Goal: Task Accomplishment & Management: Complete application form

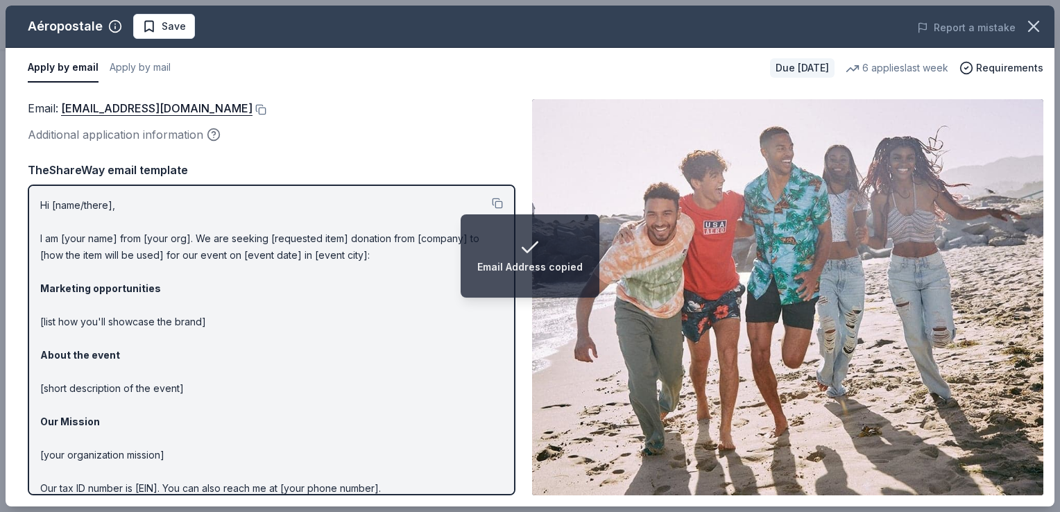
drag, startPoint x: 0, startPoint y: 0, endPoint x: 915, endPoint y: 161, distance: 928.8
click at [915, 161] on img at bounding box center [787, 297] width 511 height 396
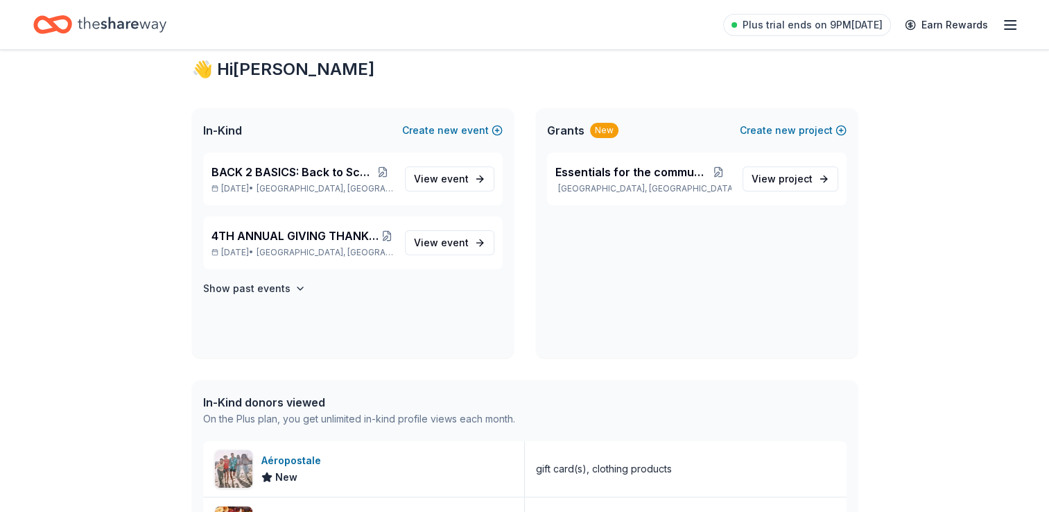
scroll to position [25, 0]
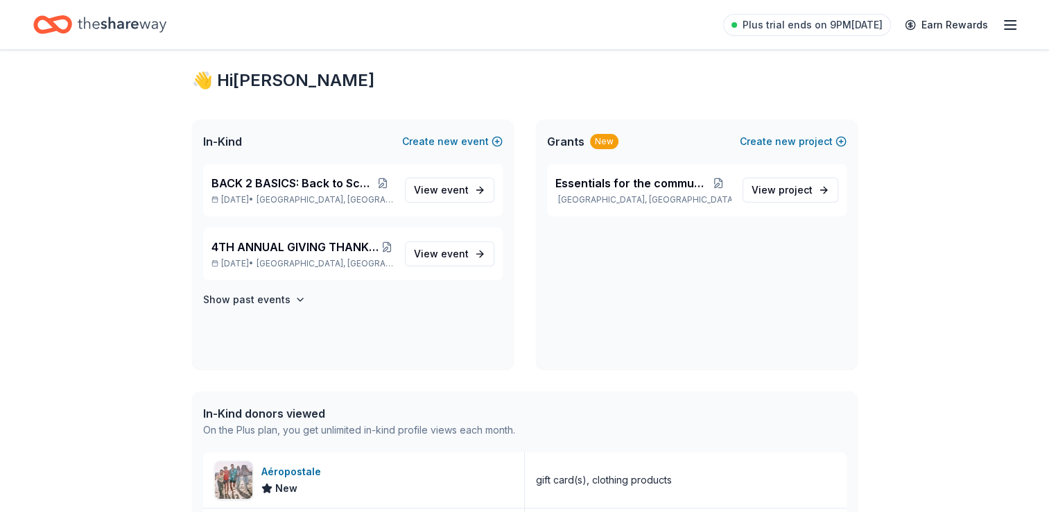
click at [115, 29] on icon "Home" at bounding box center [122, 24] width 89 height 28
click at [103, 12] on icon "Home" at bounding box center [122, 24] width 89 height 28
click at [123, 31] on icon "Home" at bounding box center [122, 24] width 89 height 28
drag, startPoint x: 123, startPoint y: 31, endPoint x: 114, endPoint y: 26, distance: 10.9
click at [114, 26] on icon "Home" at bounding box center [122, 24] width 89 height 28
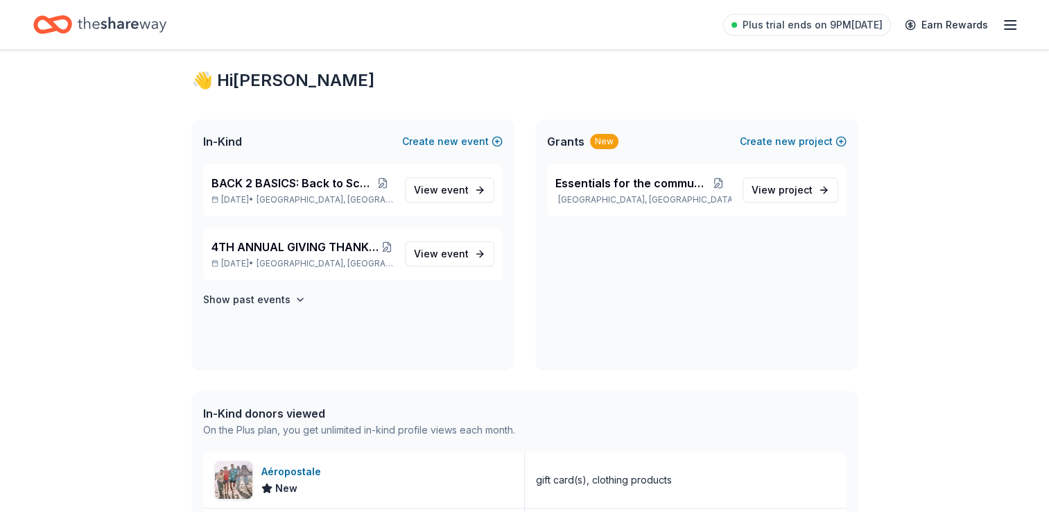
click at [114, 26] on icon "Home" at bounding box center [122, 24] width 89 height 15
click at [1011, 26] on icon "button" at bounding box center [1010, 25] width 17 height 17
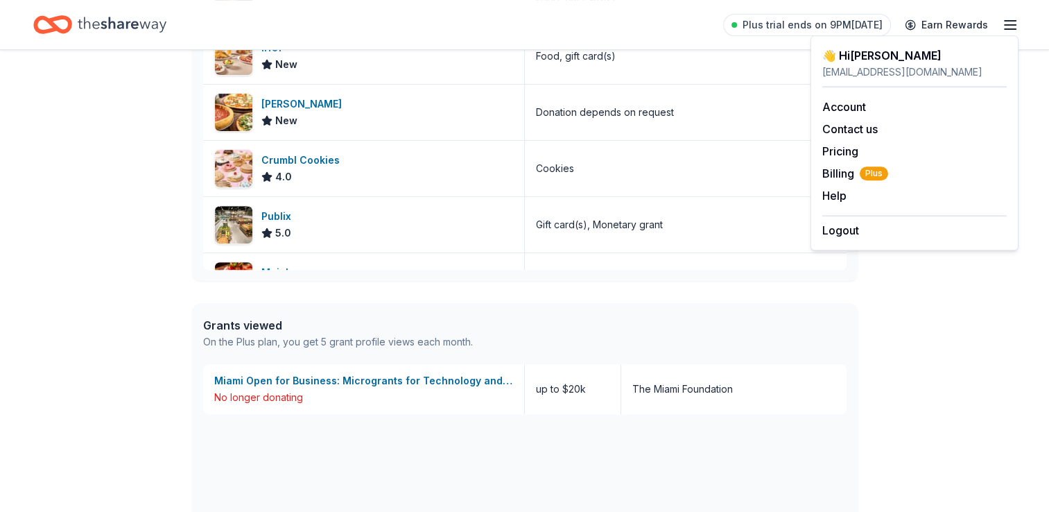
scroll to position [191, 0]
click at [1013, 30] on icon "button" at bounding box center [1010, 25] width 17 height 17
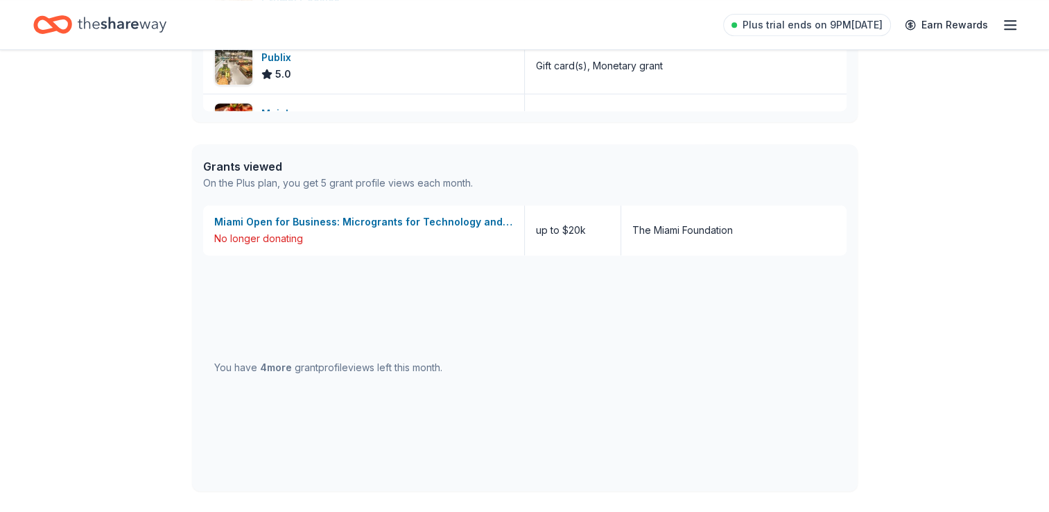
scroll to position [764, 0]
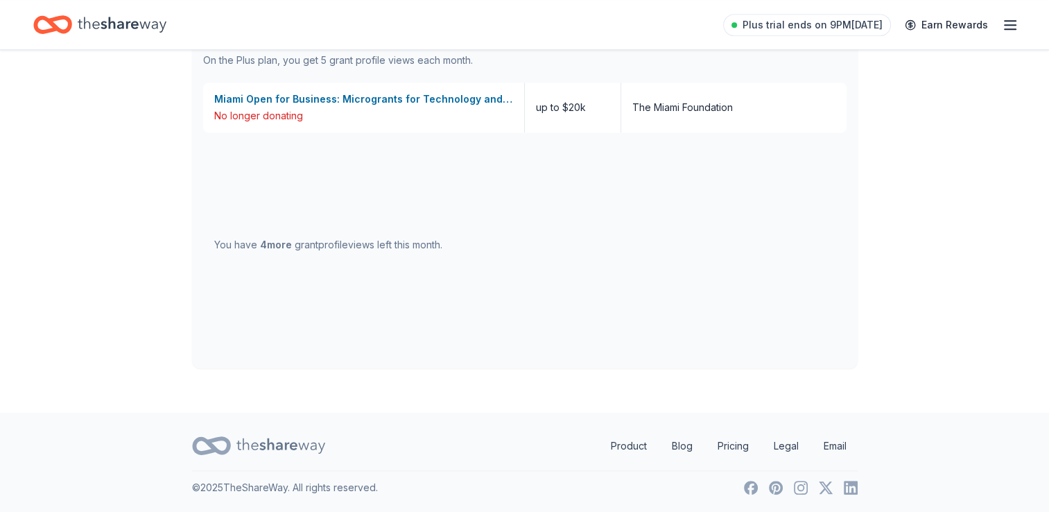
click at [258, 449] on icon at bounding box center [281, 445] width 89 height 28
click at [635, 447] on link "Product" at bounding box center [629, 446] width 58 height 28
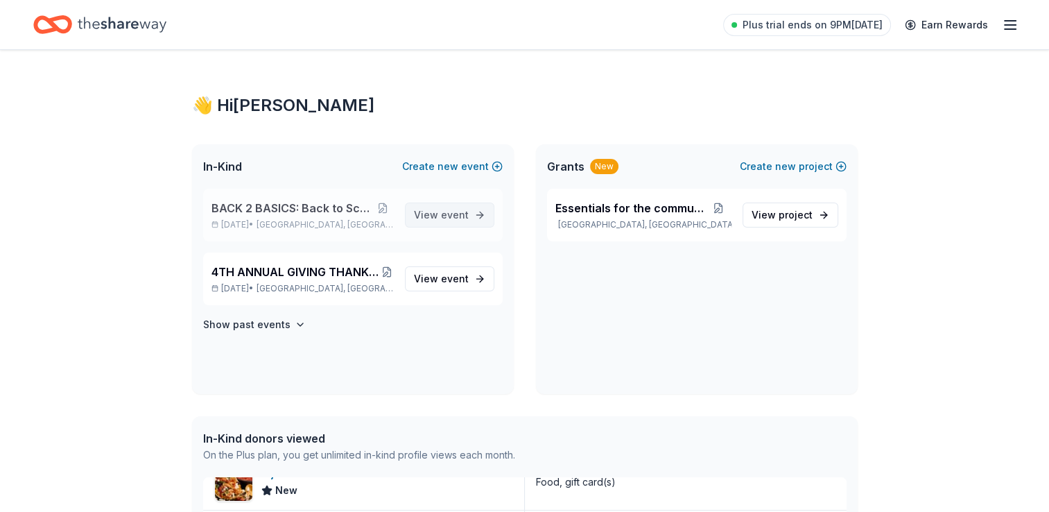
click at [435, 214] on span "View event" at bounding box center [441, 215] width 55 height 17
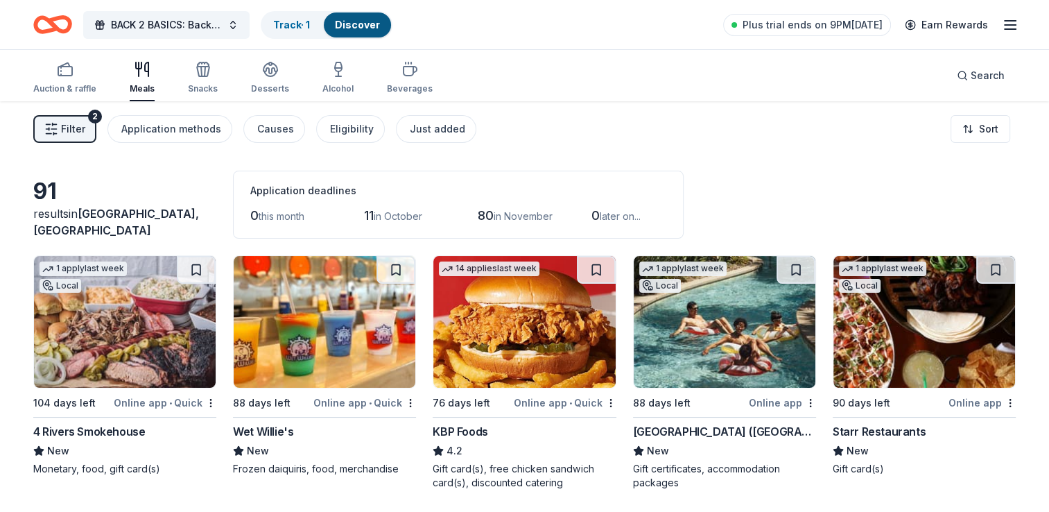
click at [336, 23] on div "Discover" at bounding box center [357, 24] width 67 height 25
click at [351, 24] on link "Discover" at bounding box center [357, 25] width 45 height 12
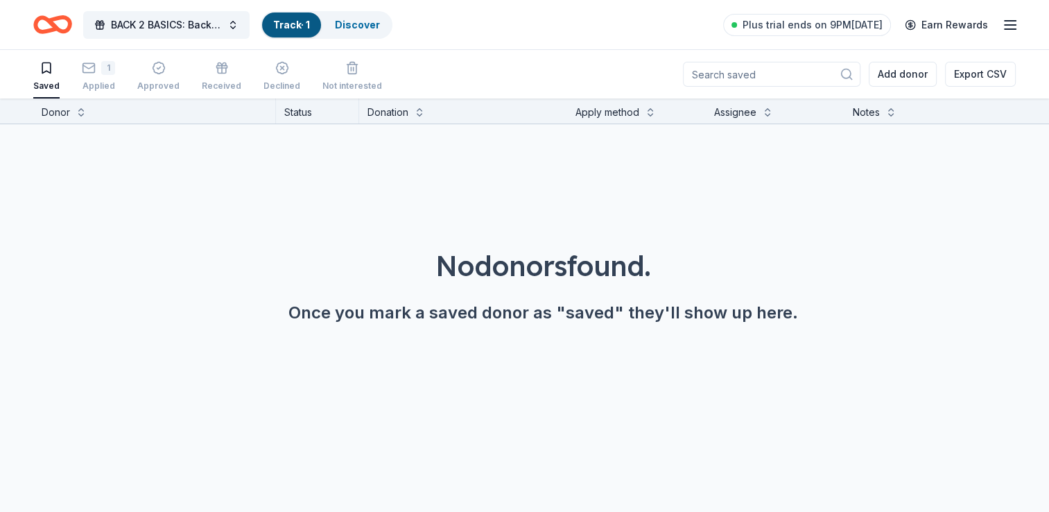
click at [294, 22] on link "Track · 1" at bounding box center [291, 25] width 37 height 12
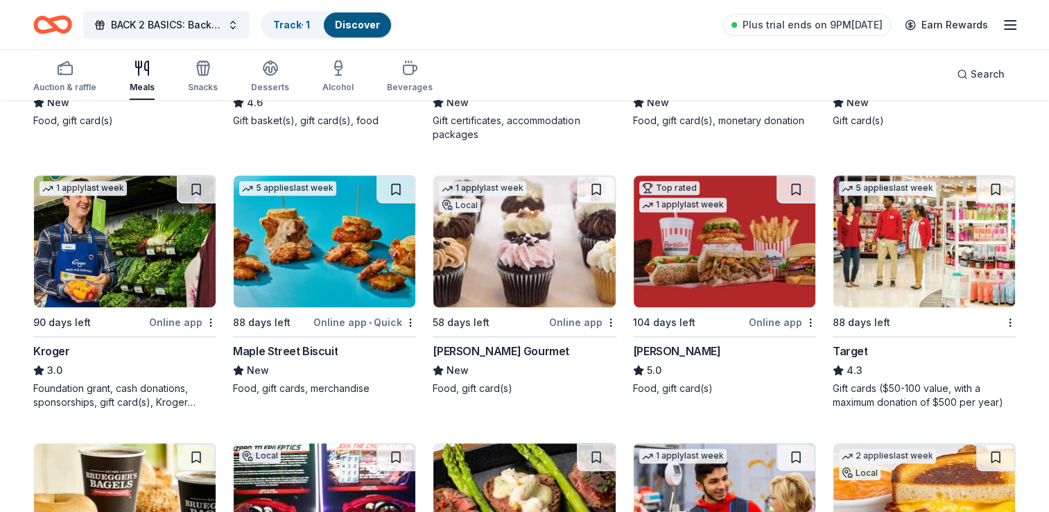
scroll to position [592, 0]
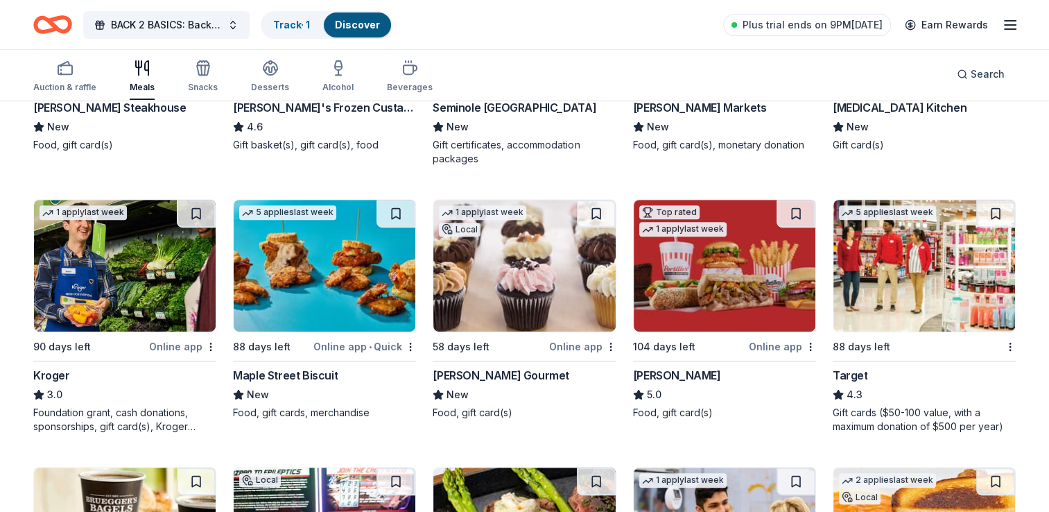
click at [55, 24] on icon "Home" at bounding box center [46, 24] width 22 height 14
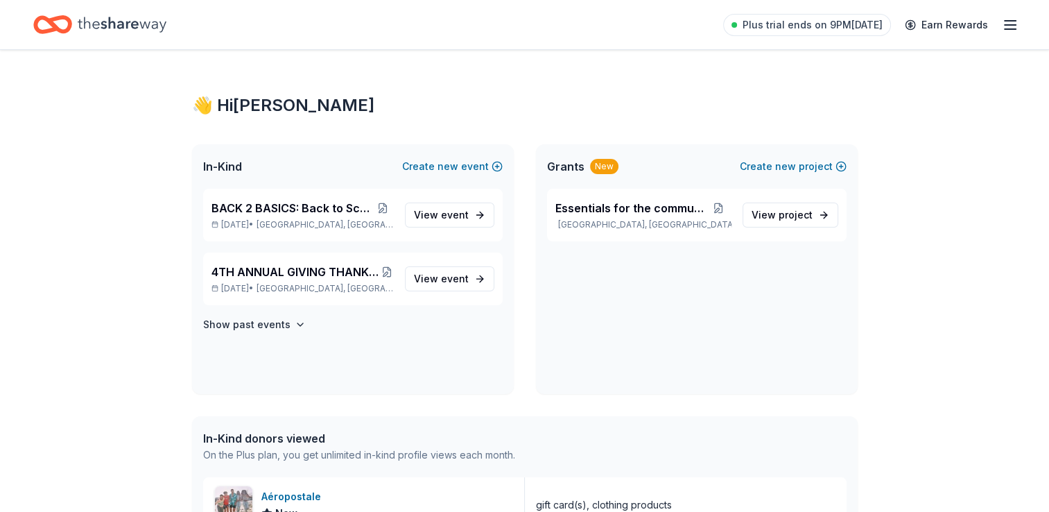
click at [55, 24] on icon "Home" at bounding box center [46, 24] width 22 height 14
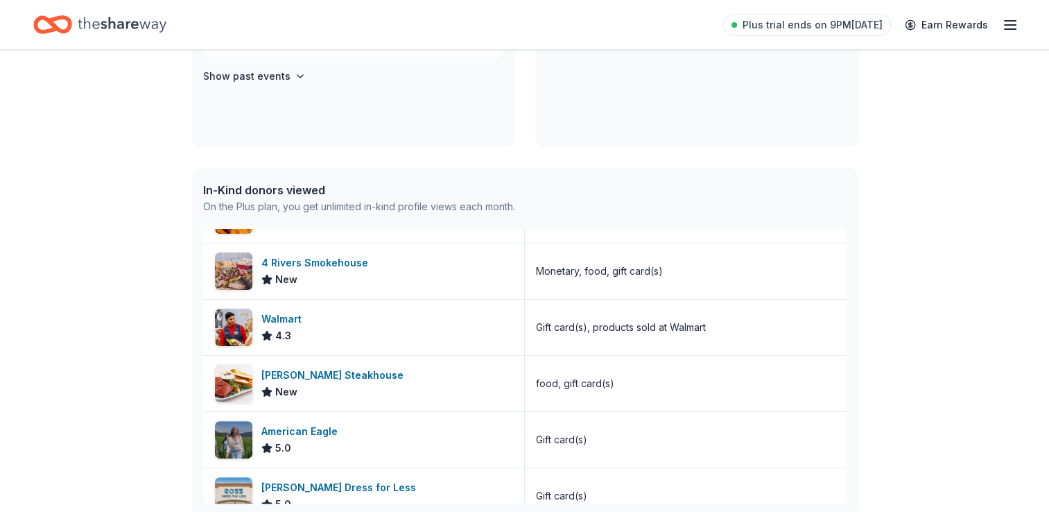
scroll to position [733, 0]
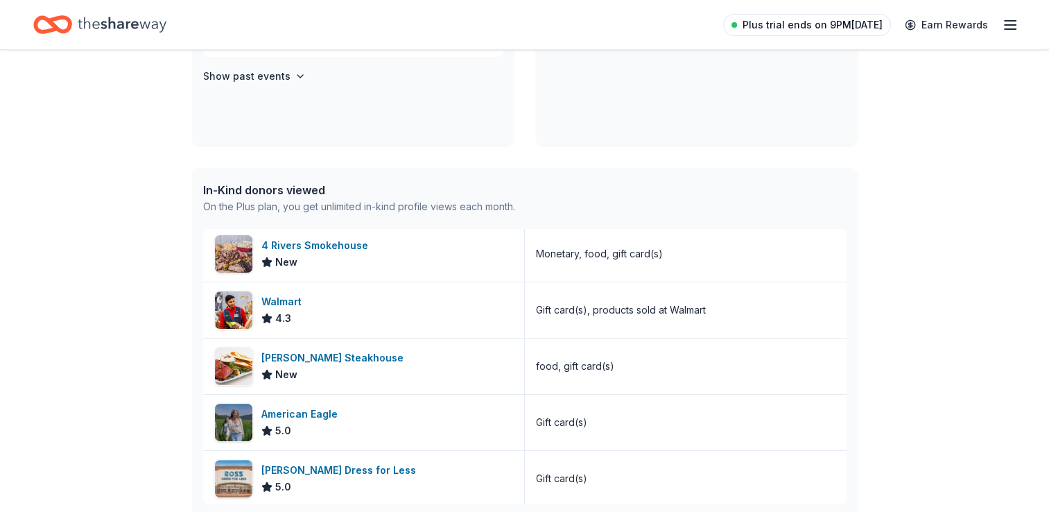
click at [858, 26] on span "Plus trial ends on 9PM[DATE]" at bounding box center [813, 25] width 140 height 17
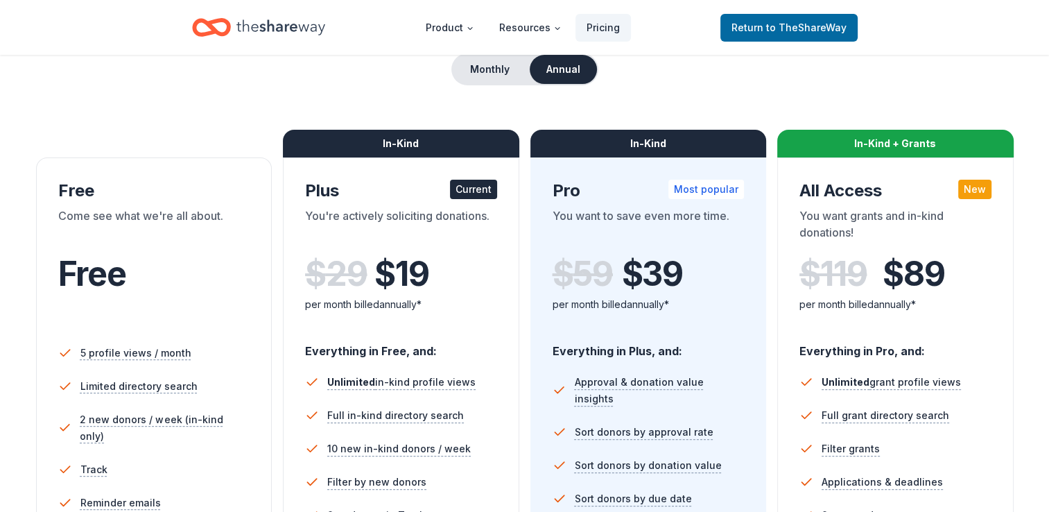
scroll to position [141, 0]
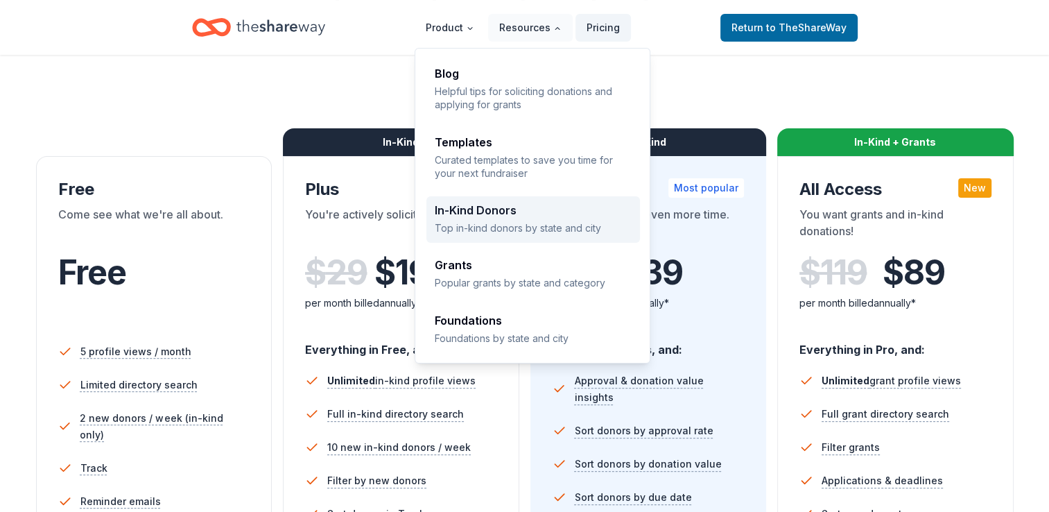
click at [522, 223] on p "Top in-kind donors by state and city" at bounding box center [533, 227] width 197 height 13
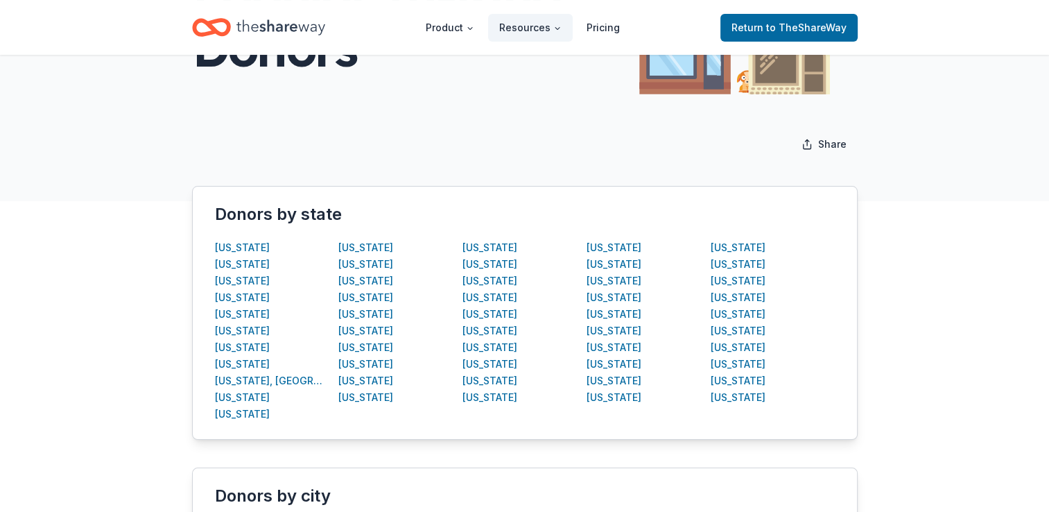
scroll to position [153, 0]
click at [234, 395] on div "Florida" at bounding box center [242, 396] width 55 height 17
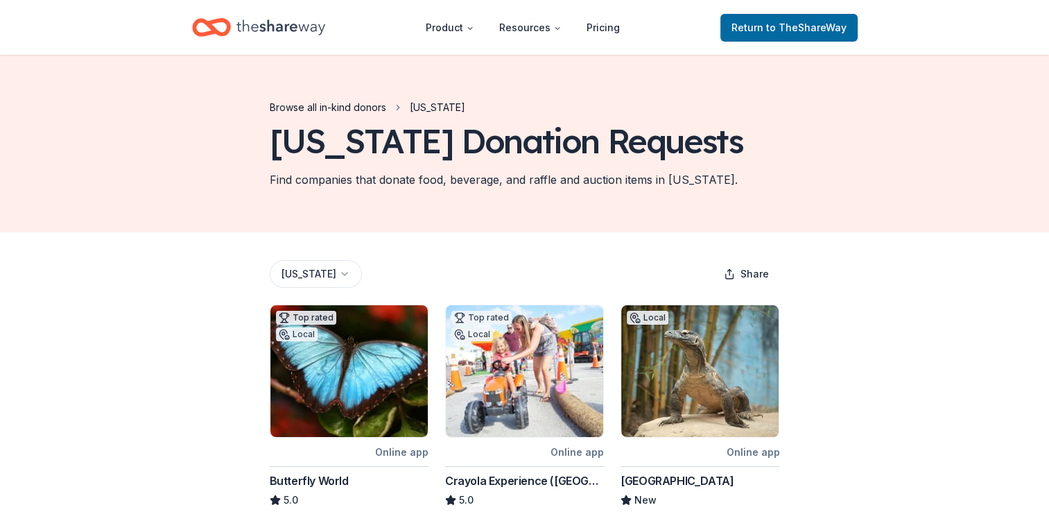
click at [309, 107] on link "Browse all in-kind donors" at bounding box center [328, 107] width 117 height 17
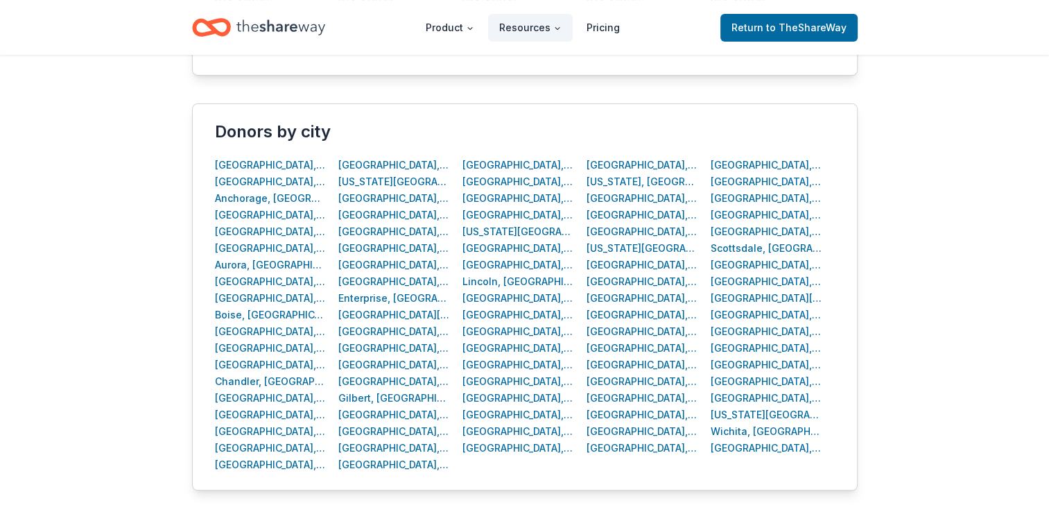
scroll to position [555, 0]
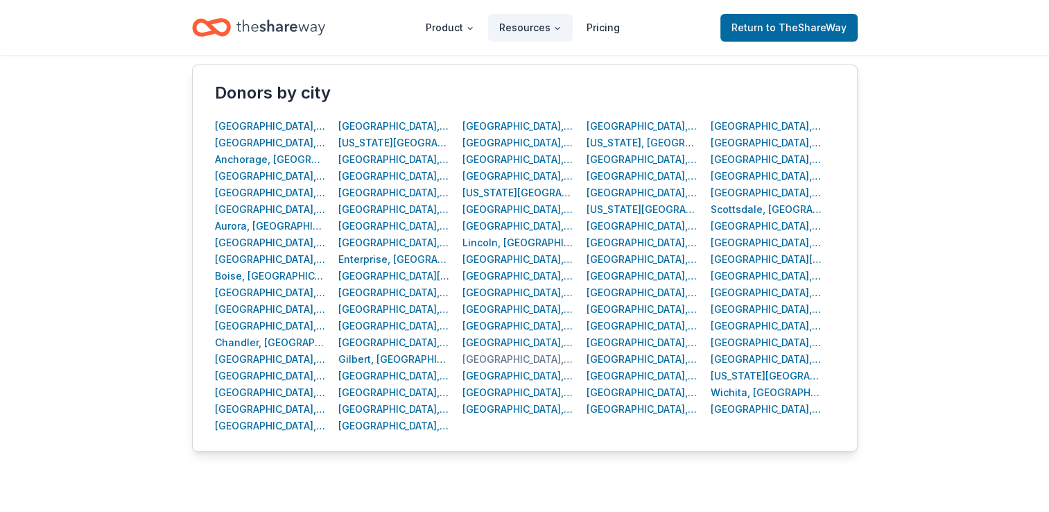
click at [491, 359] on div "Miami, FL" at bounding box center [519, 359] width 112 height 17
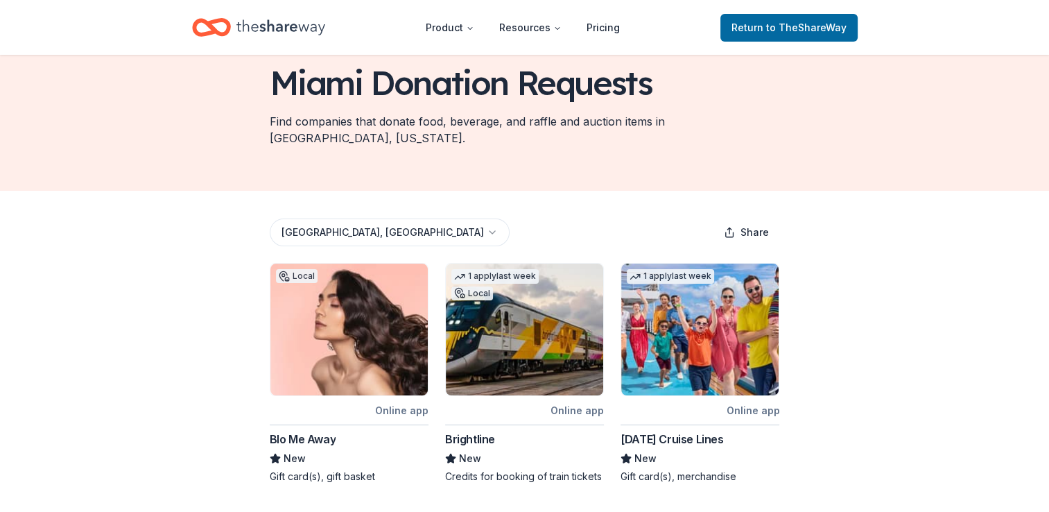
scroll to position [58, 0]
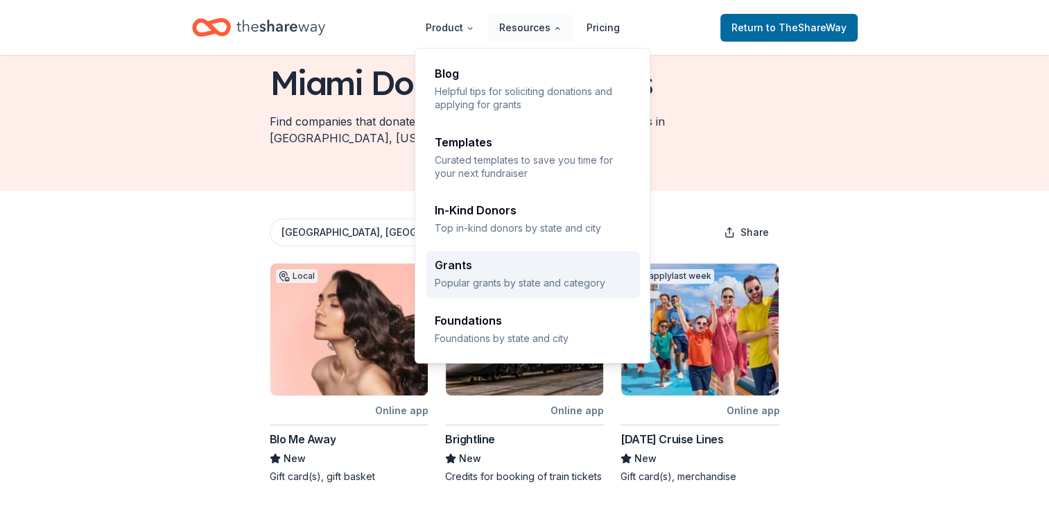
click at [452, 270] on div "Grants" at bounding box center [533, 264] width 197 height 11
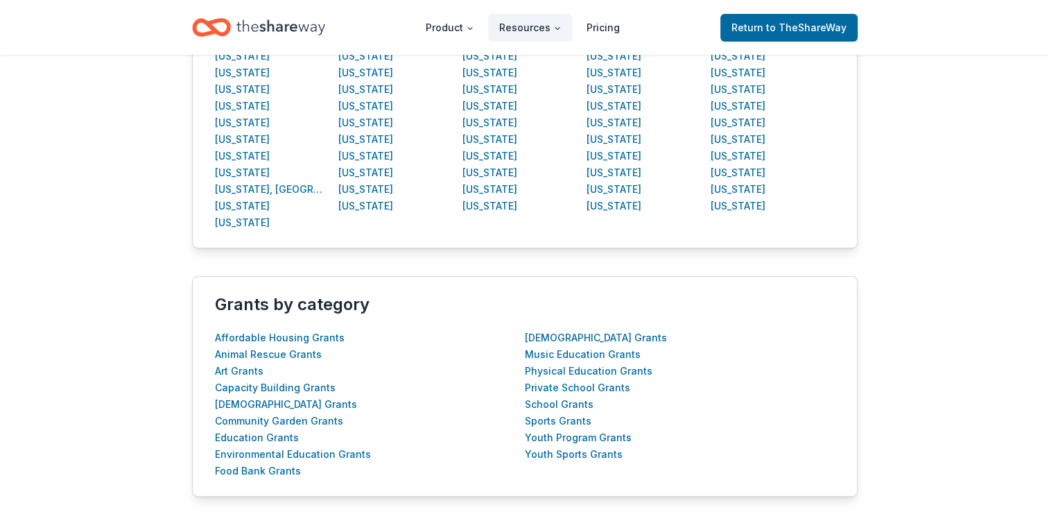
scroll to position [346, 0]
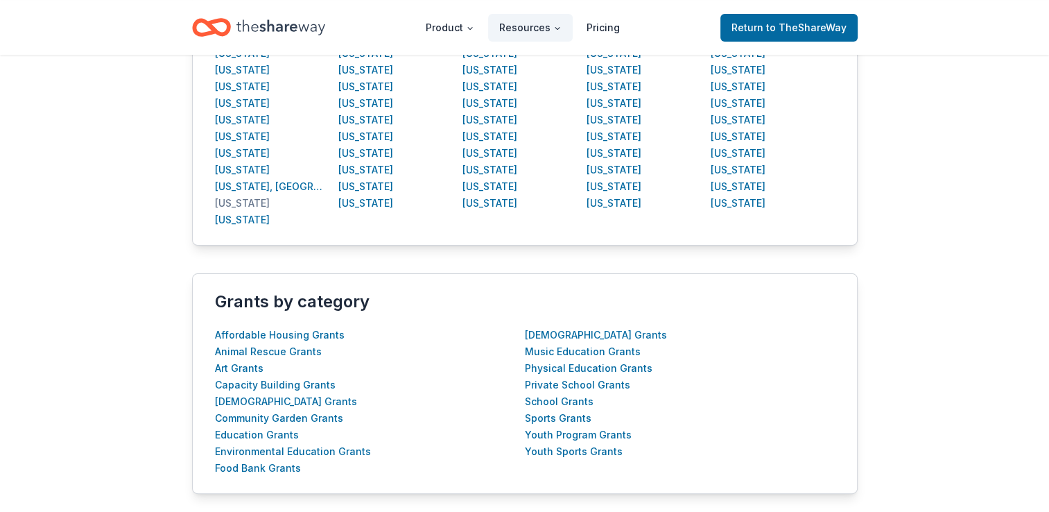
click at [230, 203] on div "[US_STATE]" at bounding box center [242, 203] width 55 height 17
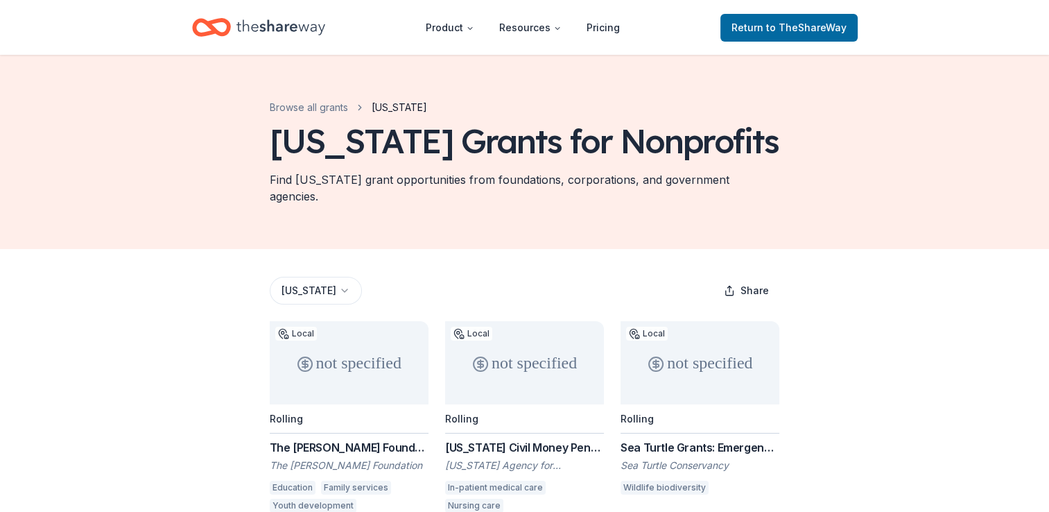
click at [315, 31] on icon "Home" at bounding box center [281, 27] width 89 height 28
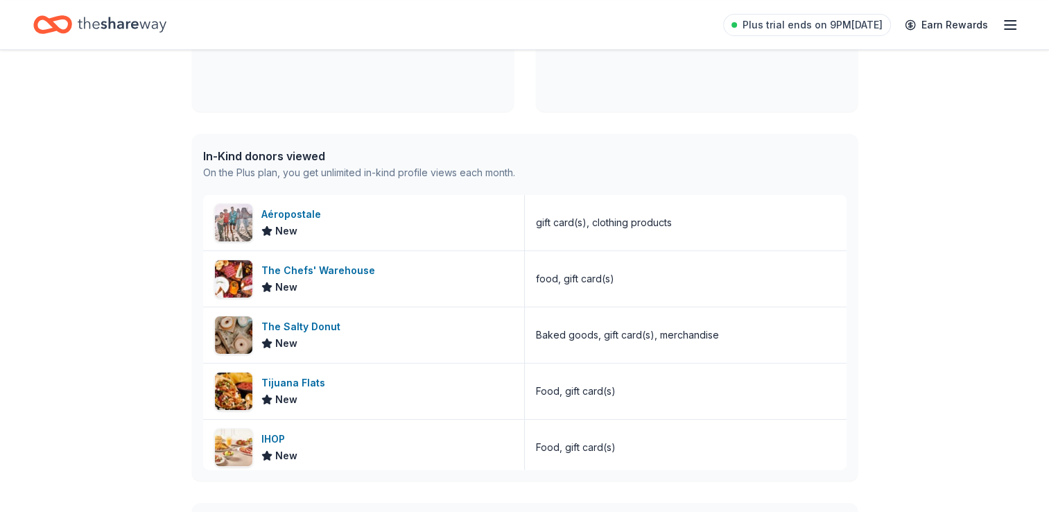
scroll to position [282, 0]
click at [1013, 22] on icon "button" at bounding box center [1010, 25] width 17 height 17
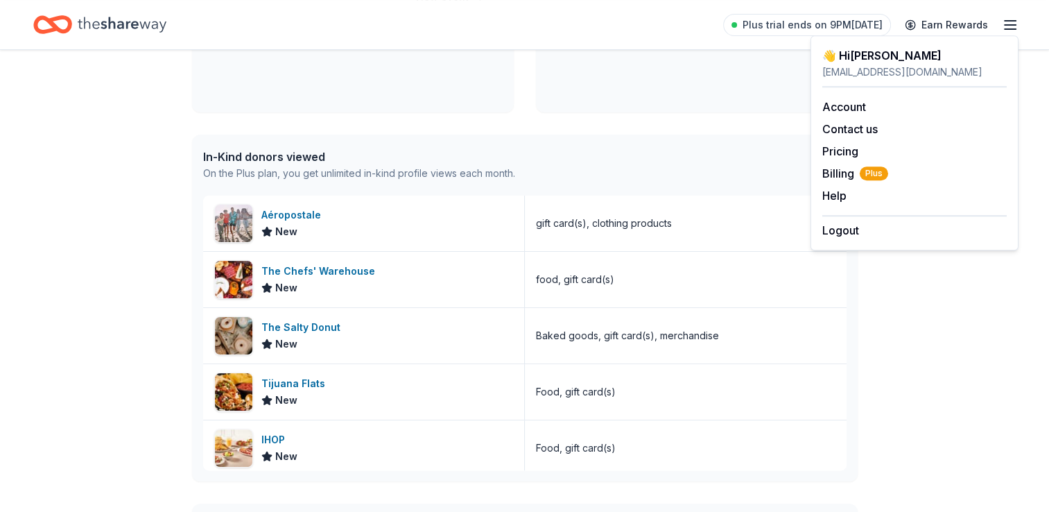
click at [1013, 22] on icon "button" at bounding box center [1010, 25] width 17 height 17
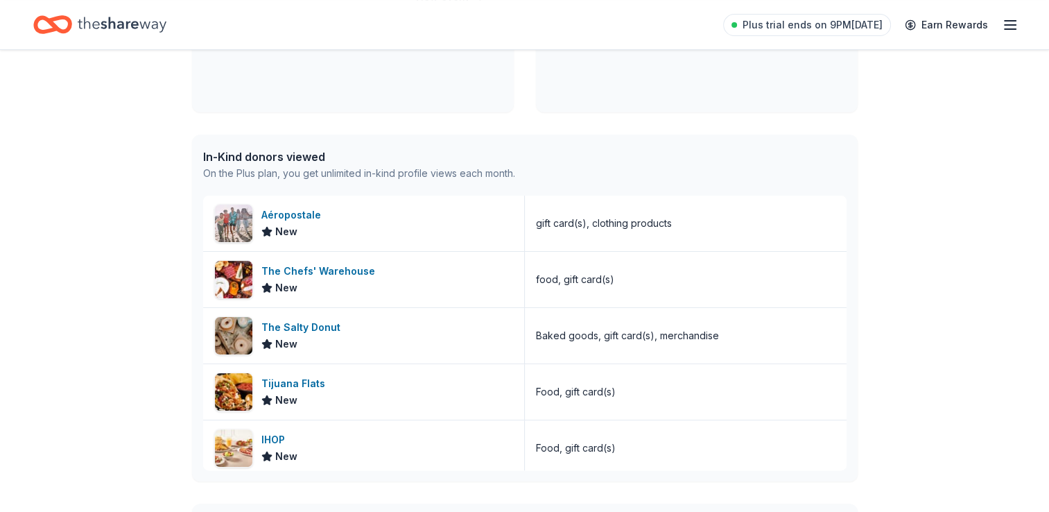
click at [108, 19] on icon "Home" at bounding box center [122, 24] width 89 height 15
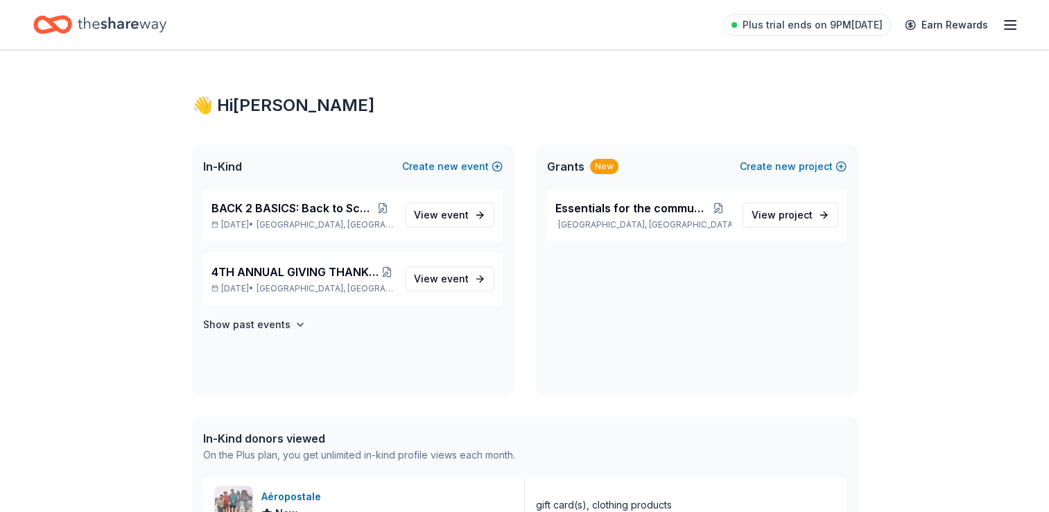
click at [108, 19] on icon "Home" at bounding box center [122, 24] width 89 height 15
click at [283, 269] on span "4TH ANNUAL GIVING THANKS IN THE COMMUNITY OUTREACH" at bounding box center [296, 272] width 169 height 17
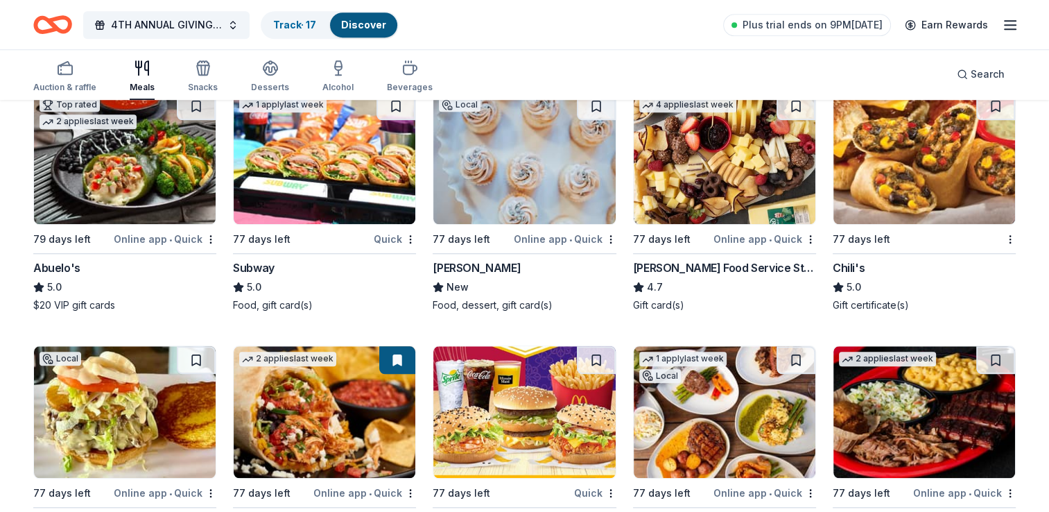
scroll to position [1264, 0]
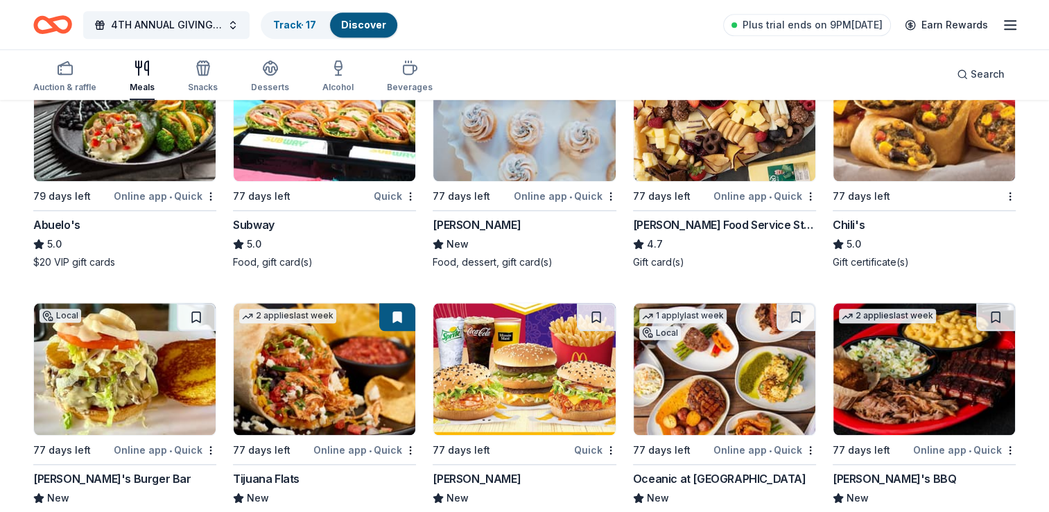
click at [483, 473] on div "McDonald's" at bounding box center [477, 478] width 88 height 17
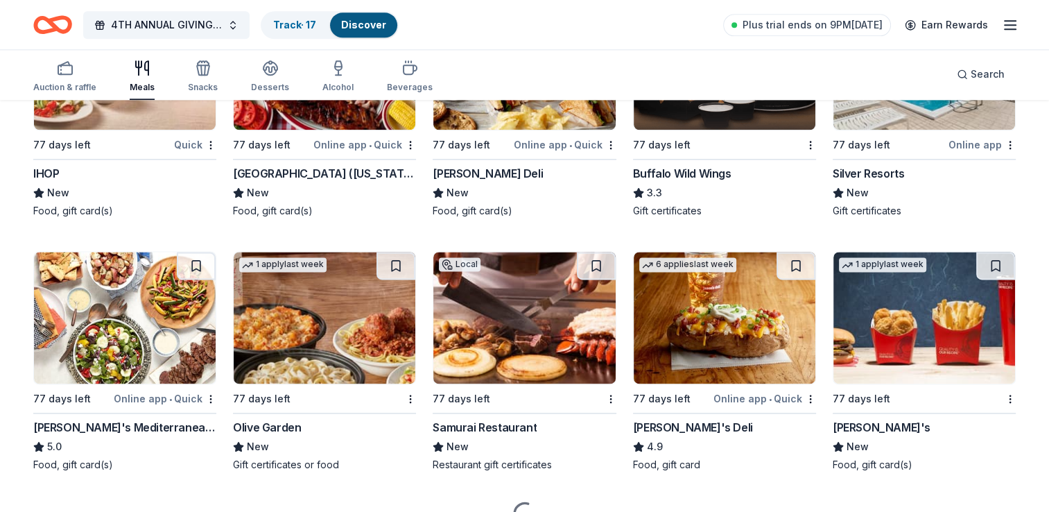
scroll to position [1891, 0]
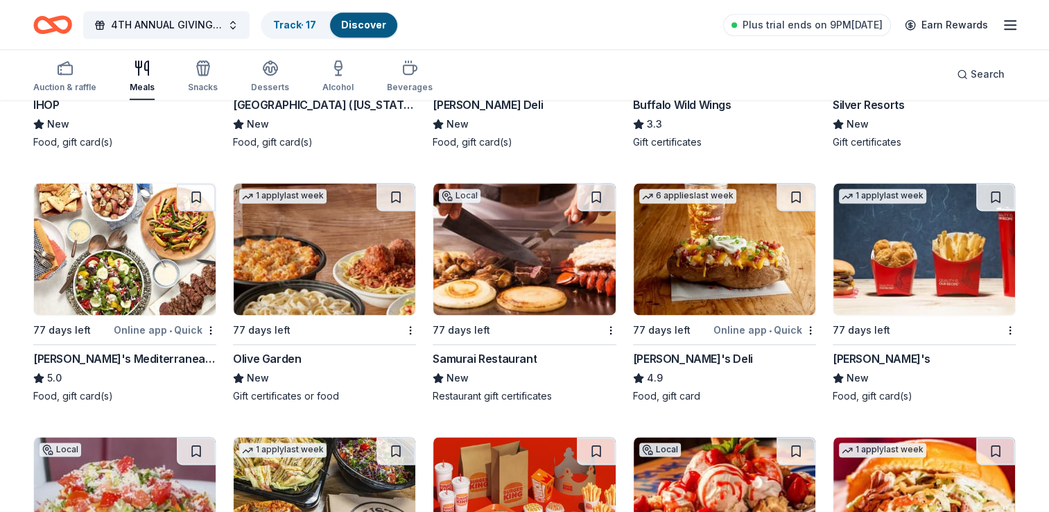
click at [518, 356] on div "Samurai Restaurant" at bounding box center [485, 358] width 104 height 17
click at [249, 354] on div "Olive Garden" at bounding box center [267, 358] width 68 height 17
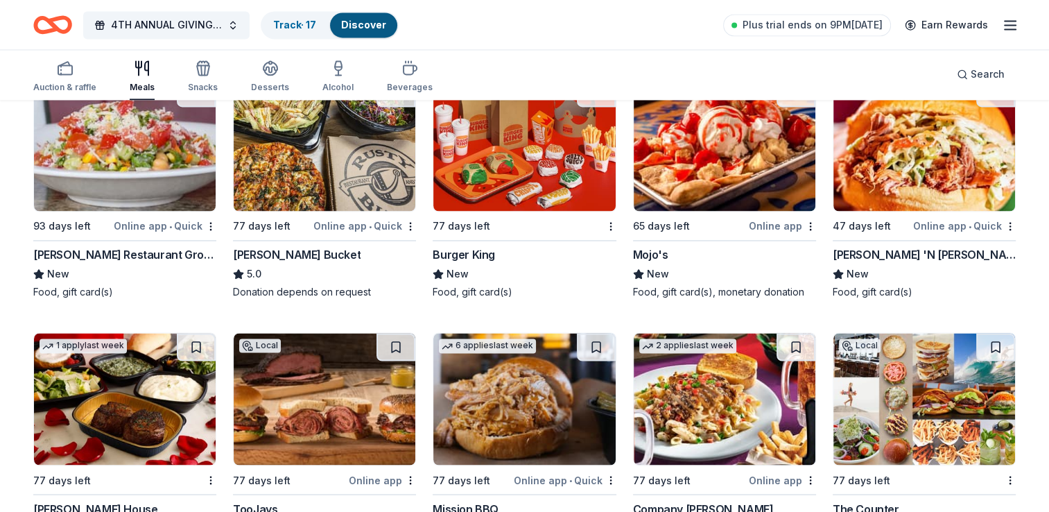
scroll to position [2246, 0]
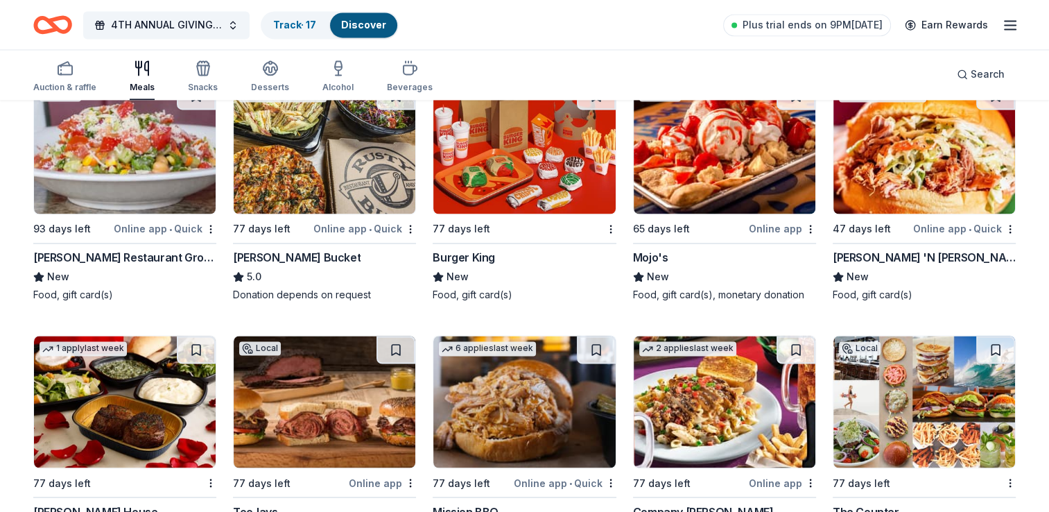
click at [283, 254] on div "[PERSON_NAME] Bucket" at bounding box center [297, 257] width 128 height 17
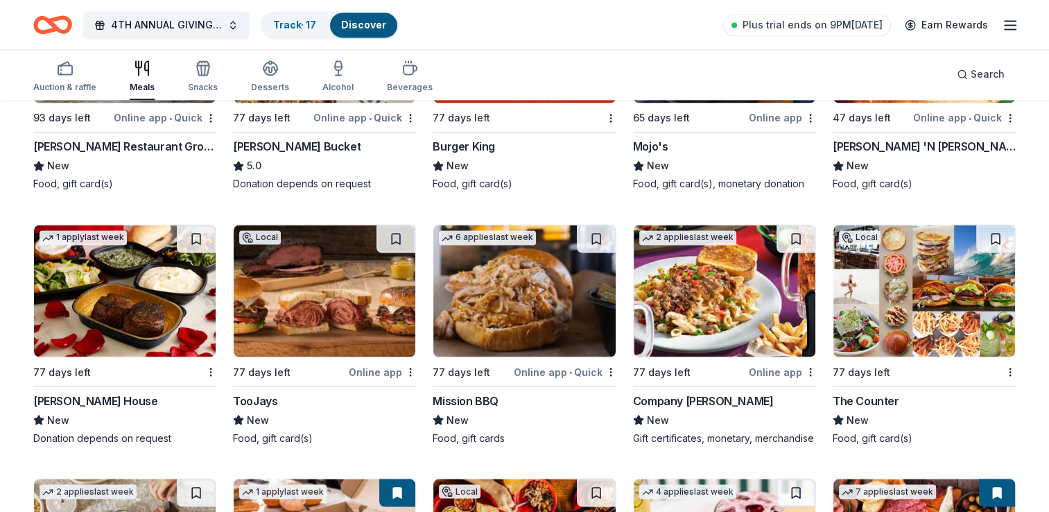
scroll to position [2359, 0]
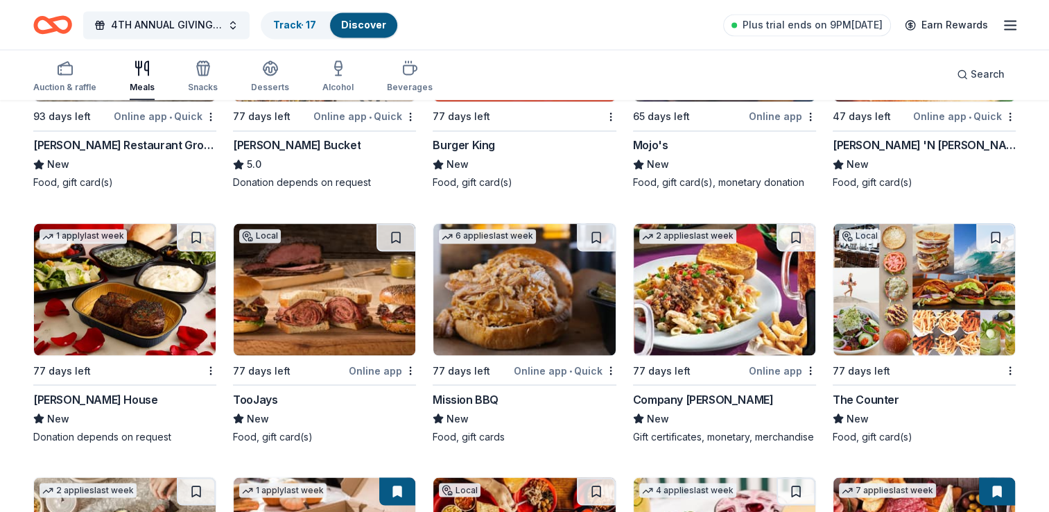
click at [131, 397] on div "[PERSON_NAME] House" at bounding box center [95, 398] width 124 height 17
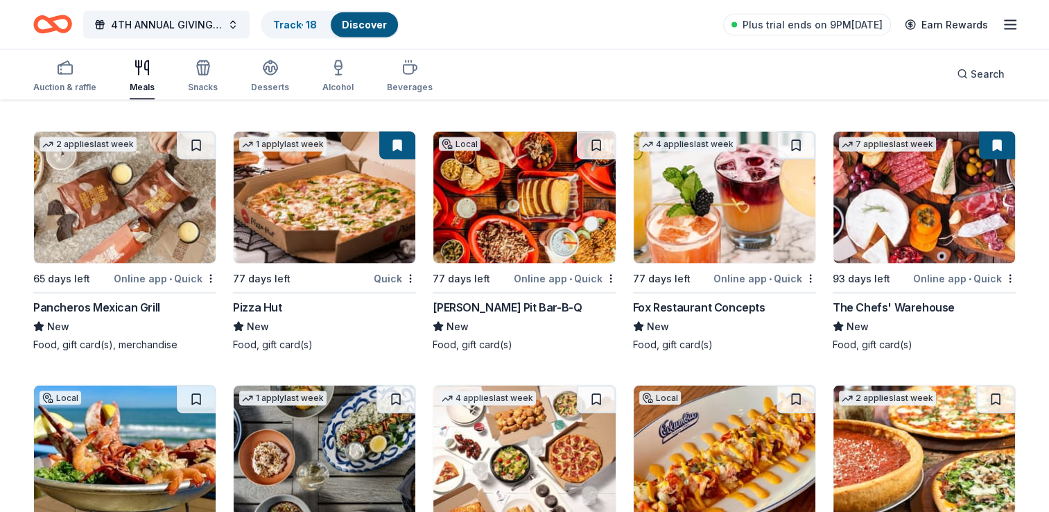
scroll to position [2709, 0]
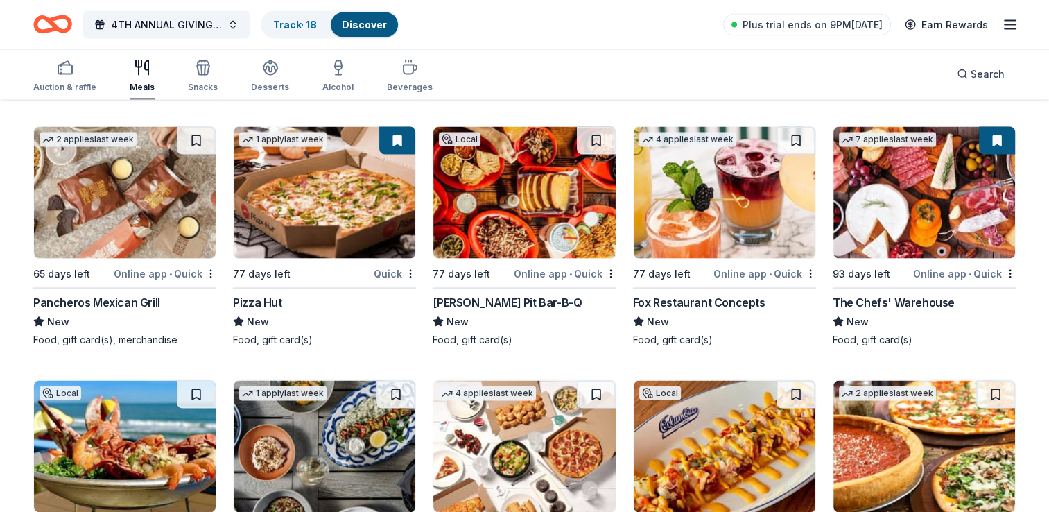
click at [268, 311] on div "Pizza Hut" at bounding box center [257, 302] width 49 height 17
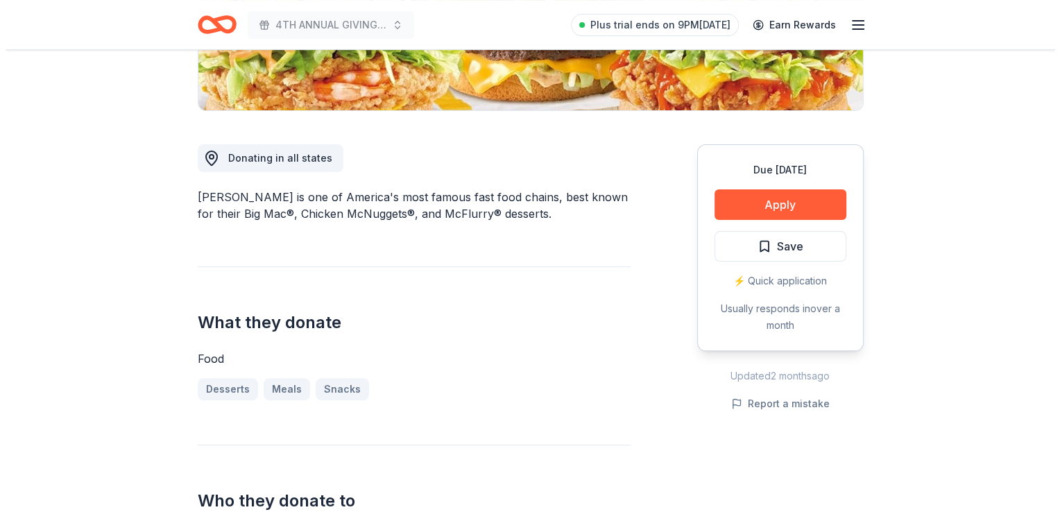
scroll to position [310, 0]
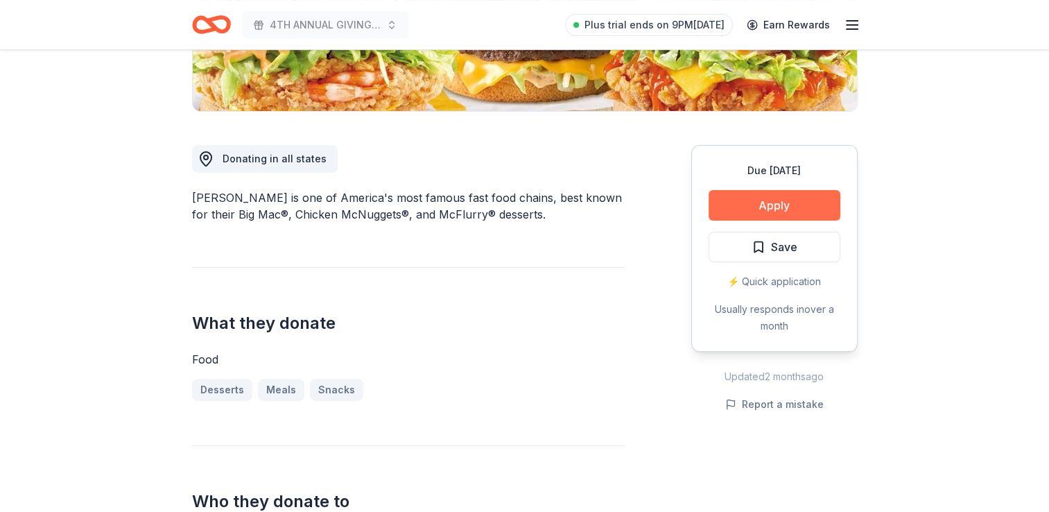
click at [750, 197] on button "Apply" at bounding box center [775, 205] width 132 height 31
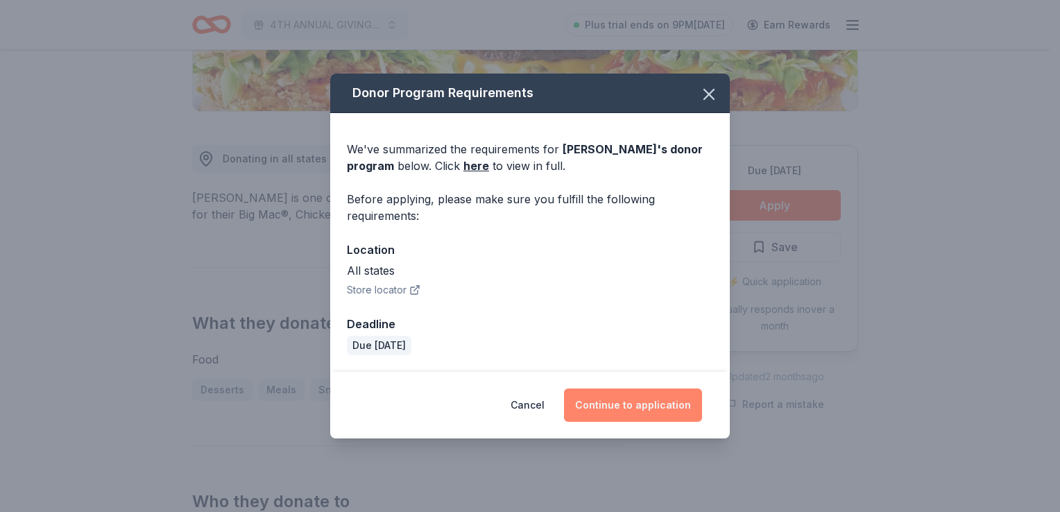
click at [636, 403] on button "Continue to application" at bounding box center [633, 404] width 138 height 33
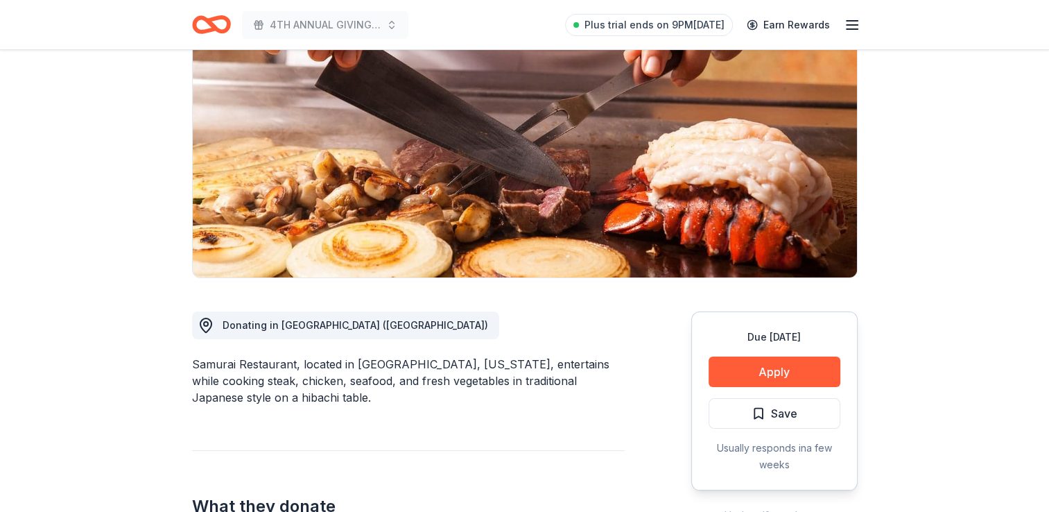
scroll to position [150, 0]
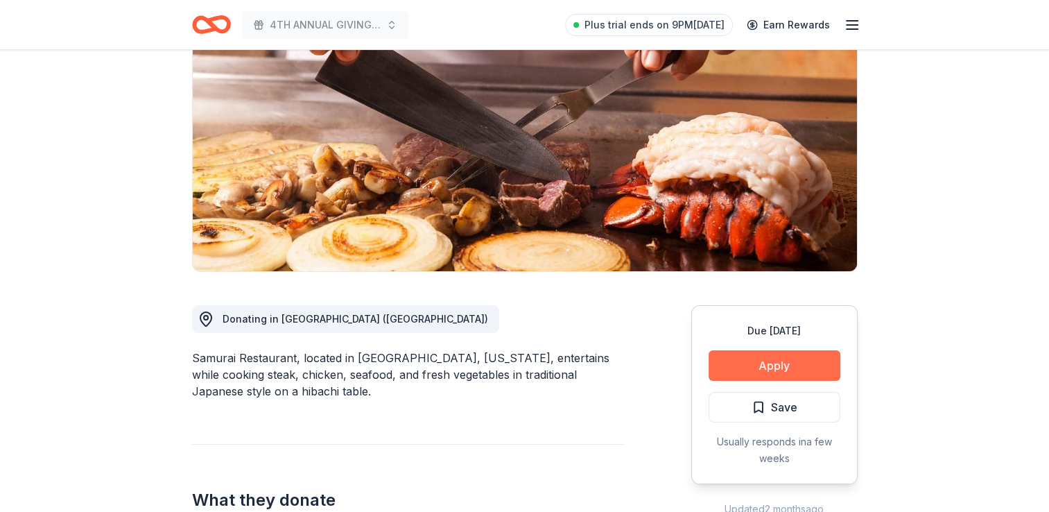
click at [733, 356] on button "Apply" at bounding box center [775, 365] width 132 height 31
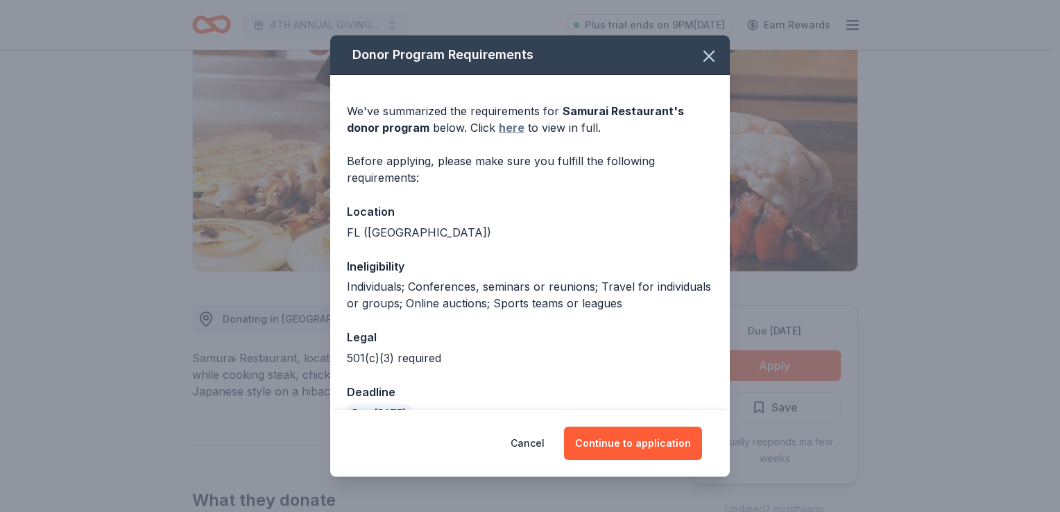
click at [509, 132] on link "here" at bounding box center [512, 127] width 26 height 17
click at [699, 62] on icon "button" at bounding box center [708, 55] width 19 height 19
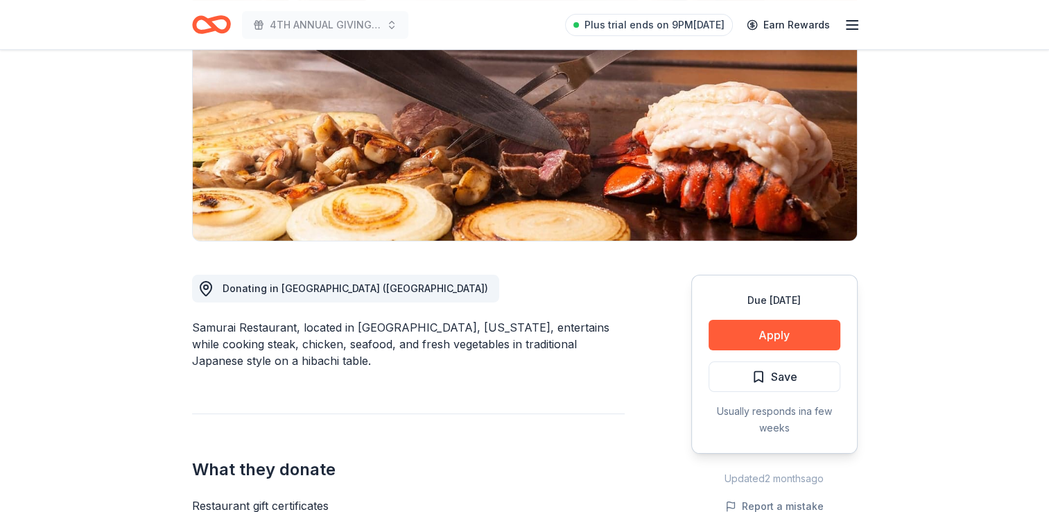
scroll to position [0, 0]
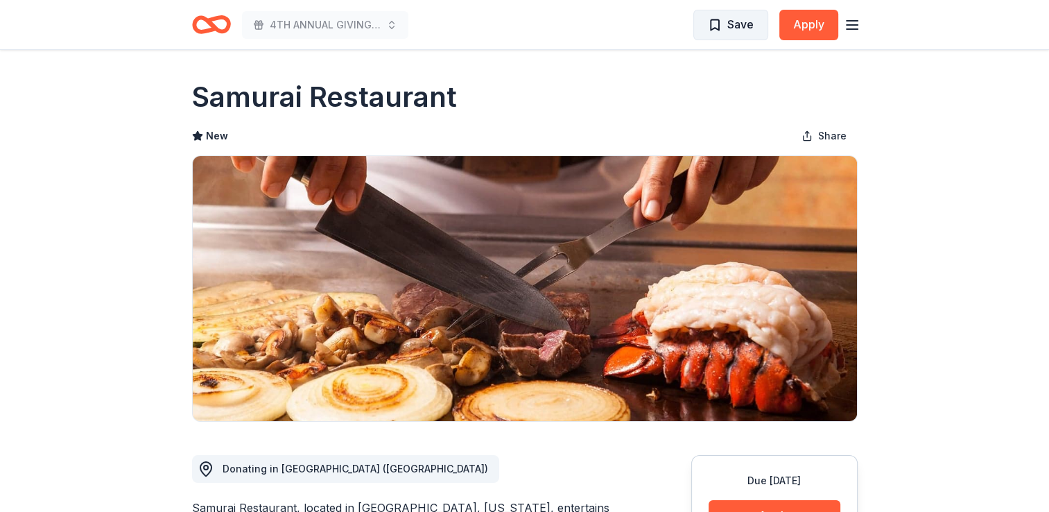
click at [719, 26] on span "Save" at bounding box center [731, 24] width 46 height 18
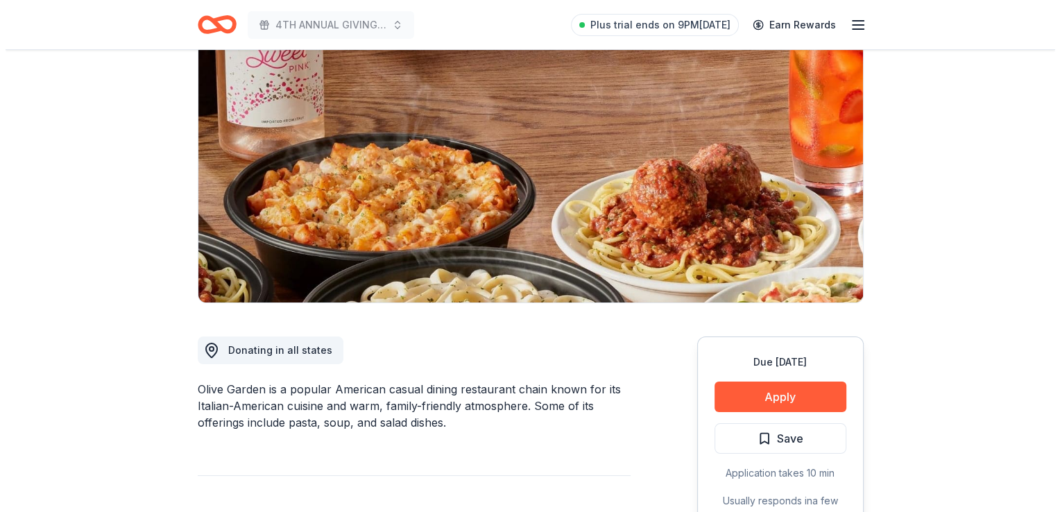
scroll to position [119, 0]
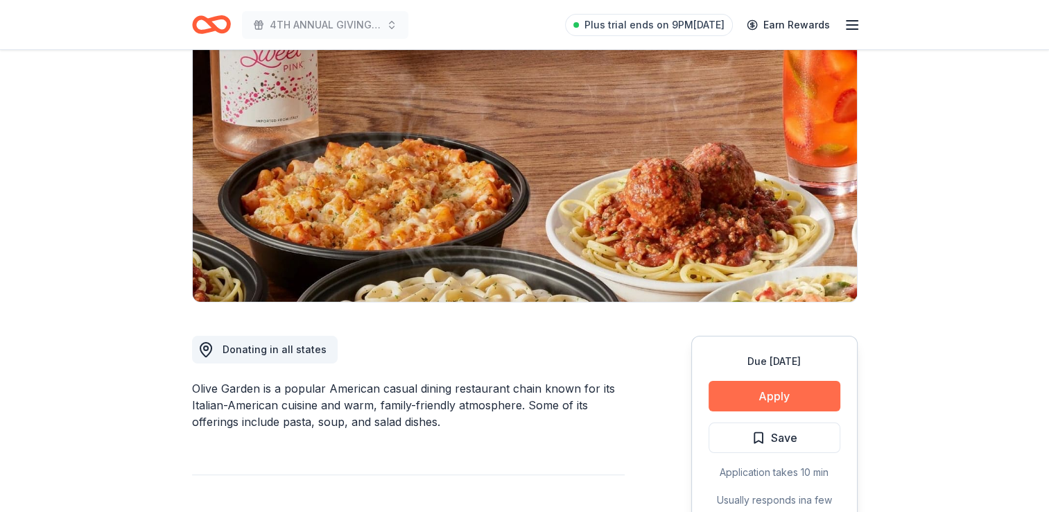
click at [779, 397] on button "Apply" at bounding box center [775, 396] width 132 height 31
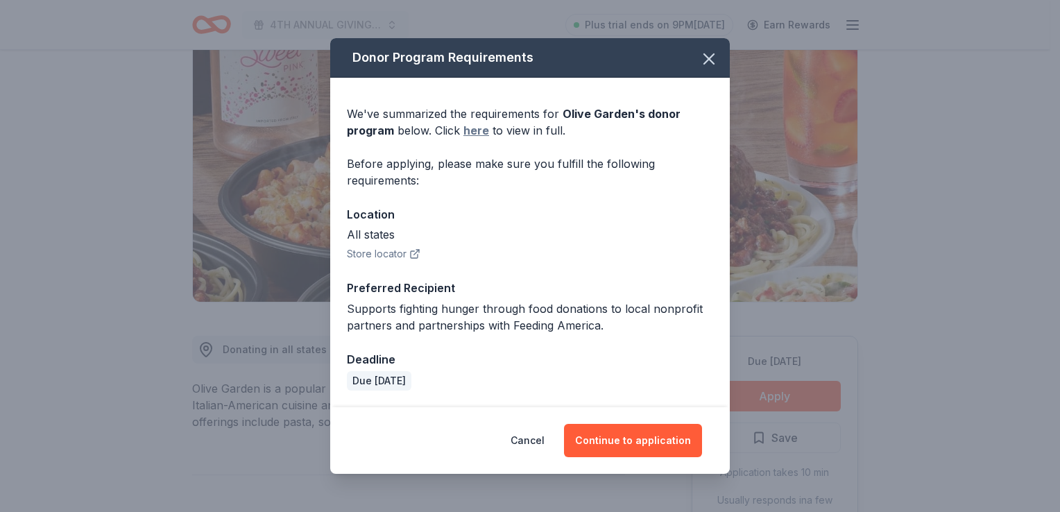
click at [475, 132] on link "here" at bounding box center [476, 130] width 26 height 17
click at [641, 445] on button "Continue to application" at bounding box center [633, 440] width 138 height 33
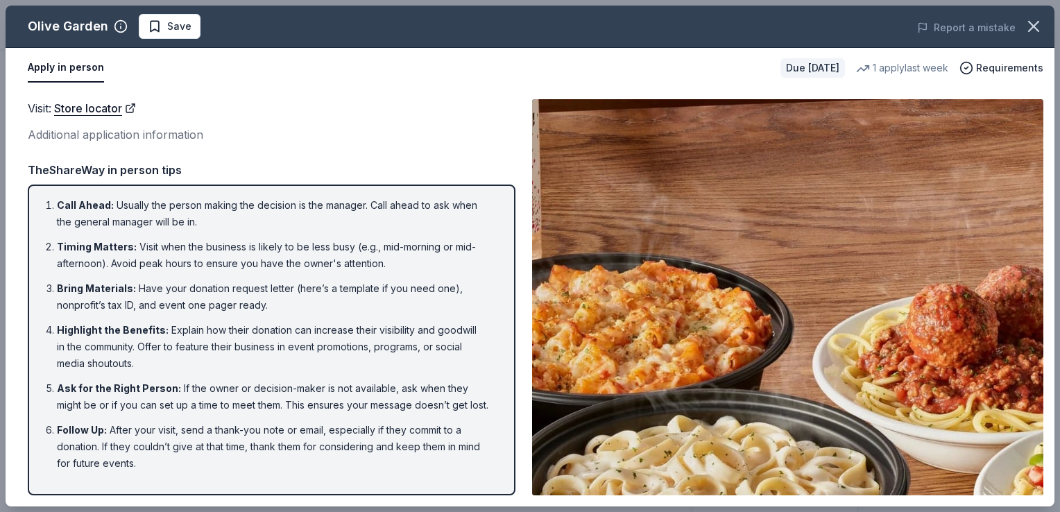
click at [98, 132] on div "Additional application information" at bounding box center [272, 135] width 488 height 18
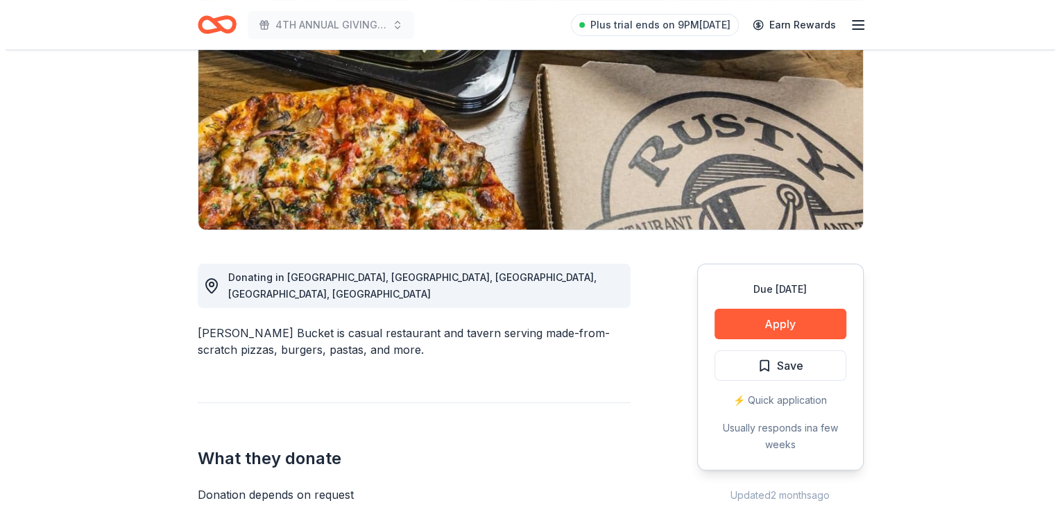
scroll to position [194, 0]
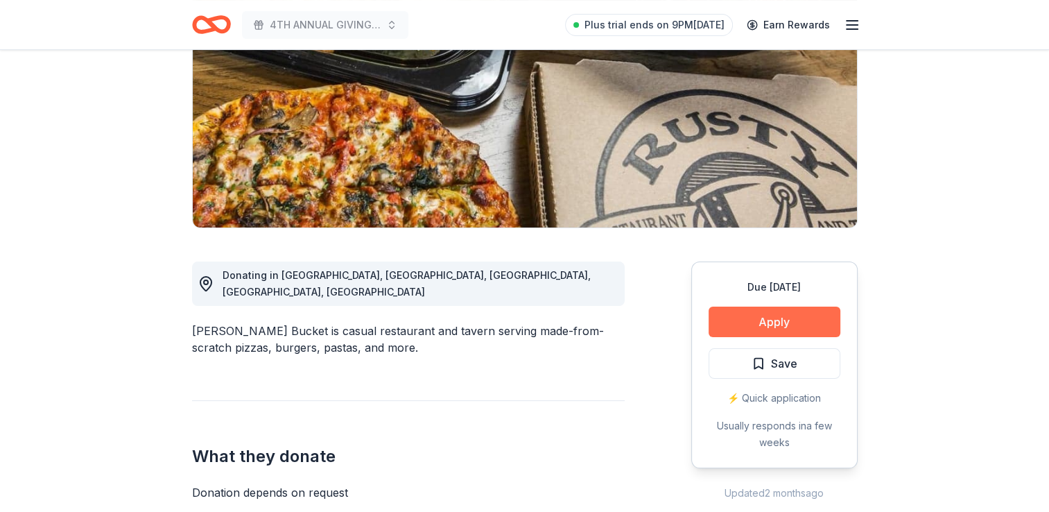
click at [759, 320] on button "Apply" at bounding box center [775, 322] width 132 height 31
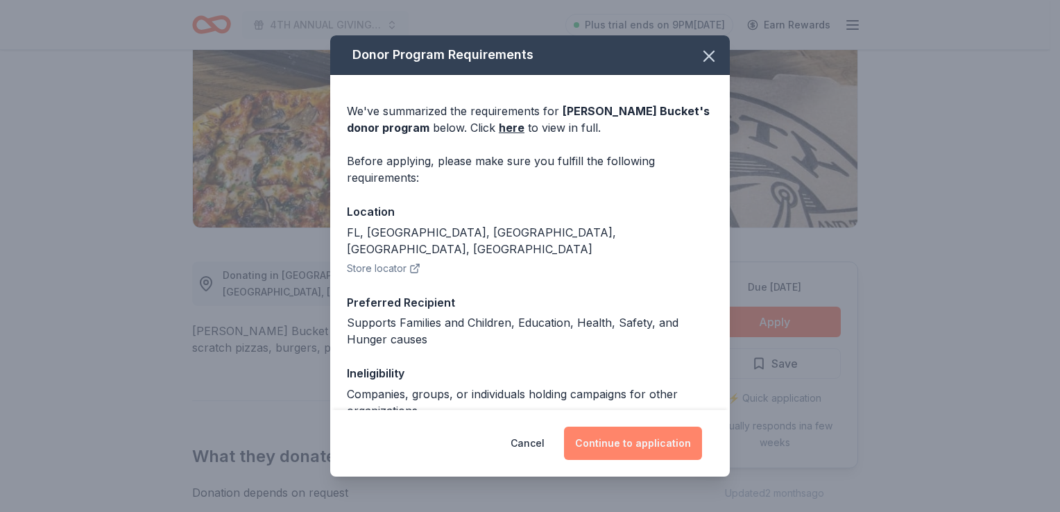
click at [667, 443] on button "Continue to application" at bounding box center [633, 443] width 138 height 33
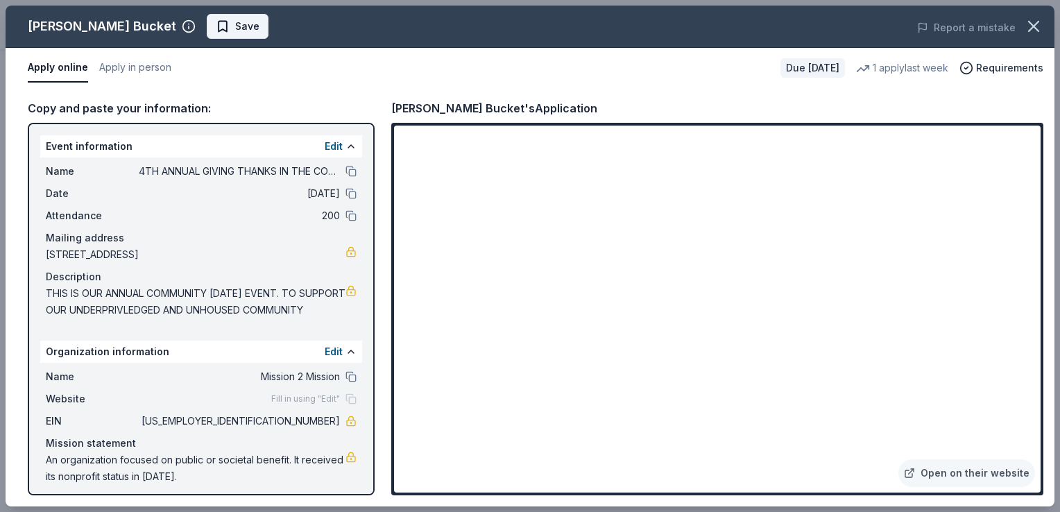
click at [216, 24] on span "Save" at bounding box center [238, 26] width 44 height 17
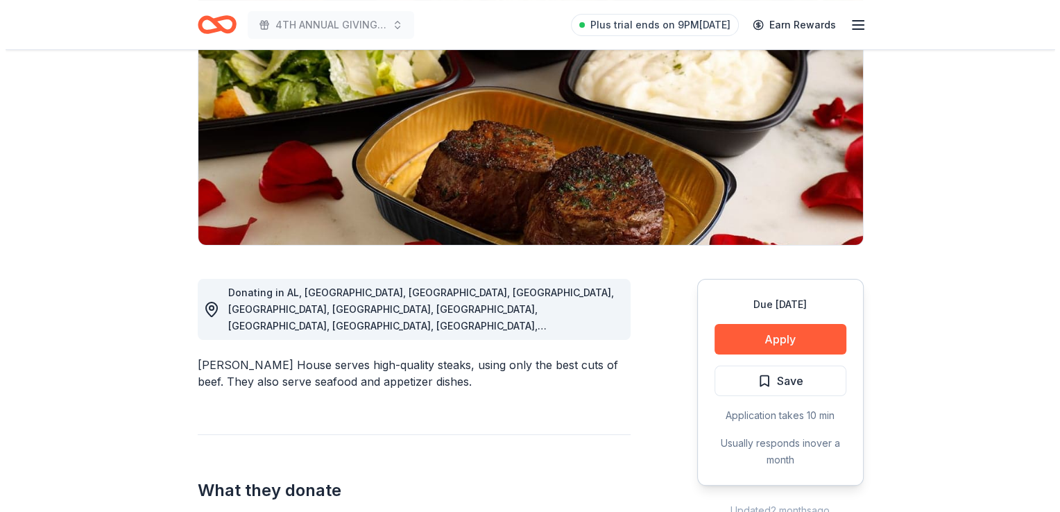
scroll to position [241, 0]
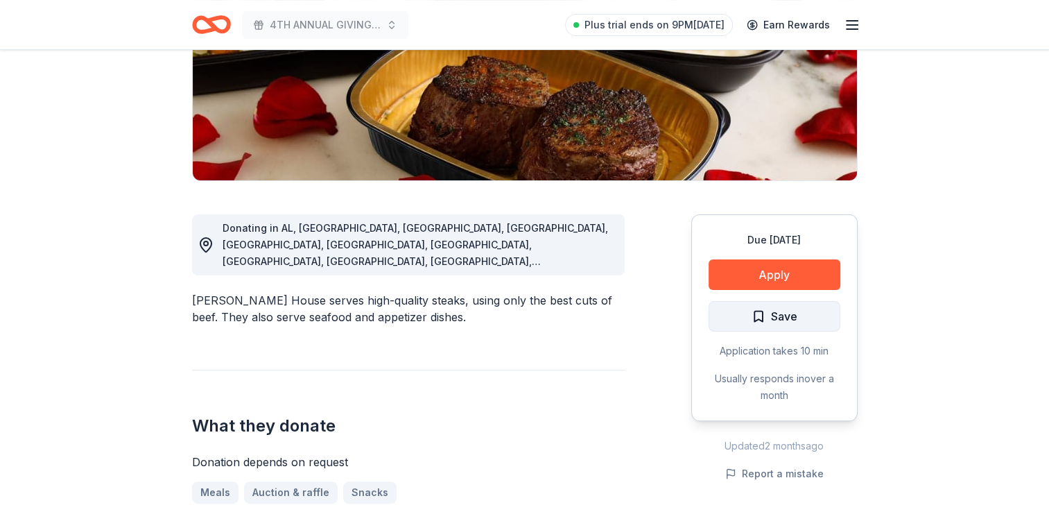
click at [757, 309] on span "Save" at bounding box center [775, 316] width 46 height 18
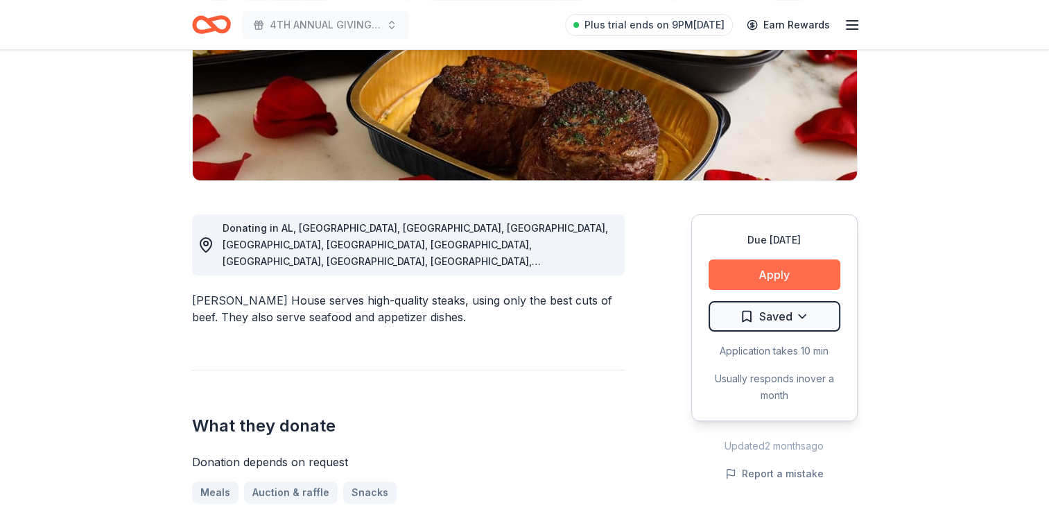
click at [760, 276] on button "Apply" at bounding box center [775, 274] width 132 height 31
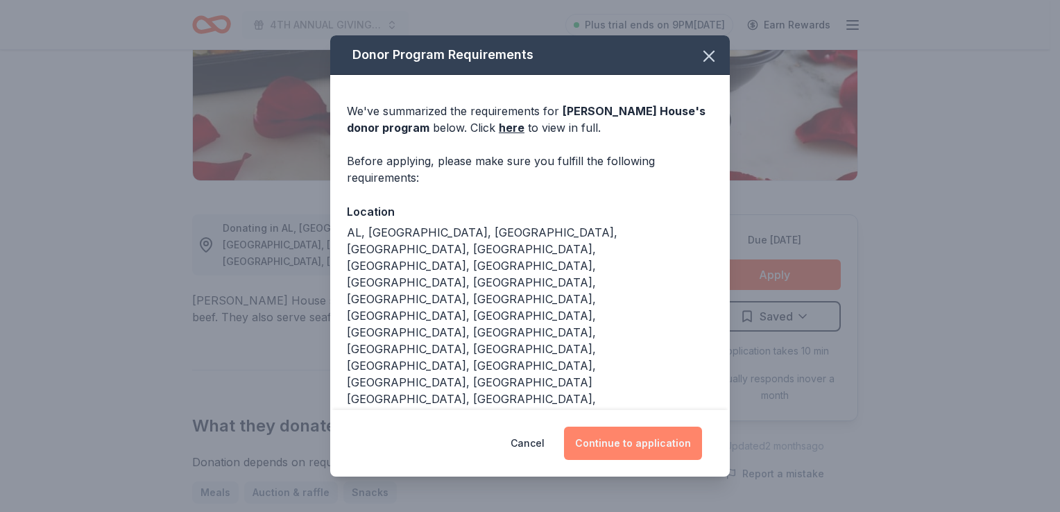
click at [648, 429] on button "Continue to application" at bounding box center [633, 443] width 138 height 33
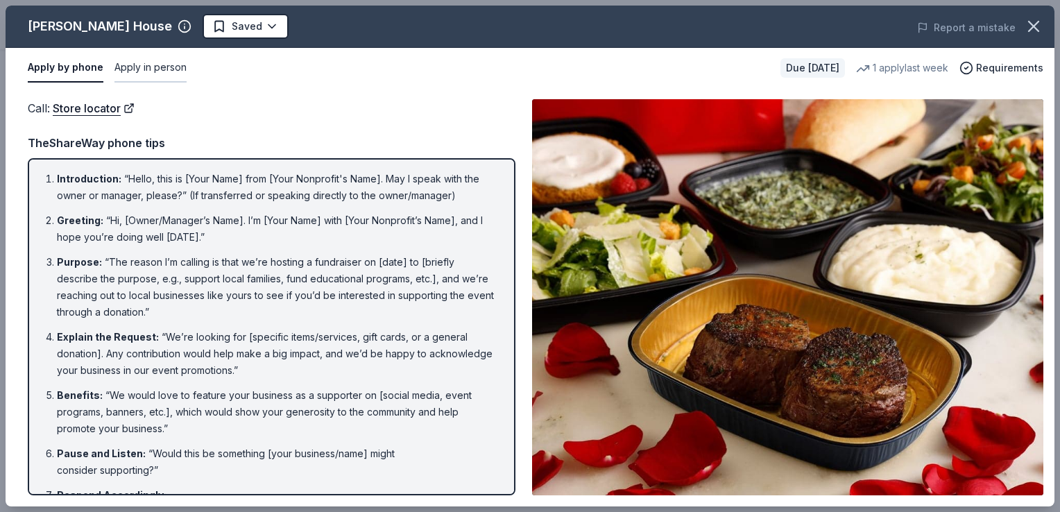
click at [173, 71] on button "Apply in person" at bounding box center [150, 67] width 72 height 29
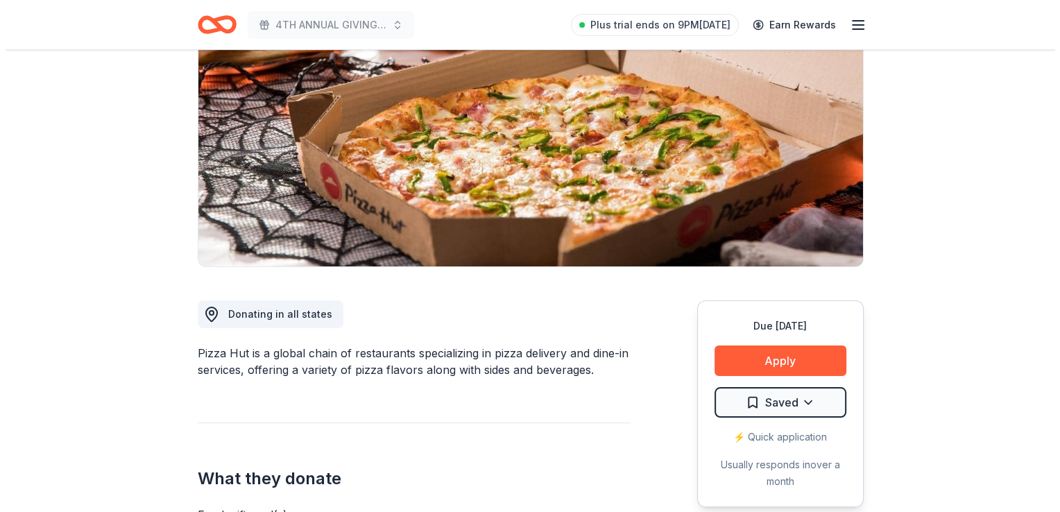
scroll to position [193, 0]
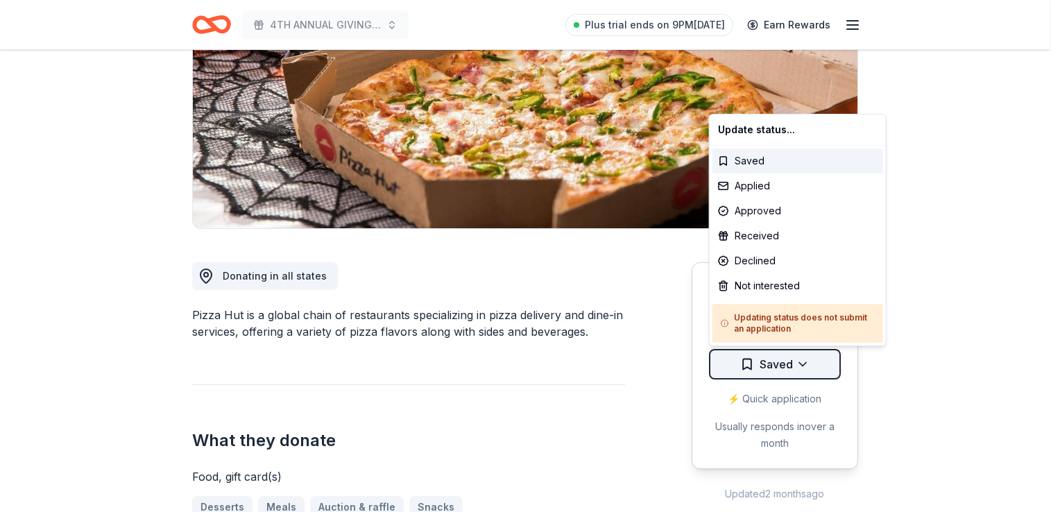
click at [768, 319] on html "4TH ANNUAL GIVING THANKS IN THE COMMUNITY OUTREACH Plus trial ends on 9PM, 8/17…" at bounding box center [530, 63] width 1060 height 512
click at [763, 154] on div "Saved" at bounding box center [797, 160] width 171 height 25
click at [752, 319] on html "4TH ANNUAL GIVING THANKS IN THE COMMUNITY OUTREACH Plus trial ends on 9PM, 8/17…" at bounding box center [530, 63] width 1060 height 512
click at [748, 319] on html "4TH ANNUAL GIVING THANKS IN THE COMMUNITY OUTREACH Plus trial ends on 9PM, 8/17…" at bounding box center [530, 63] width 1060 height 512
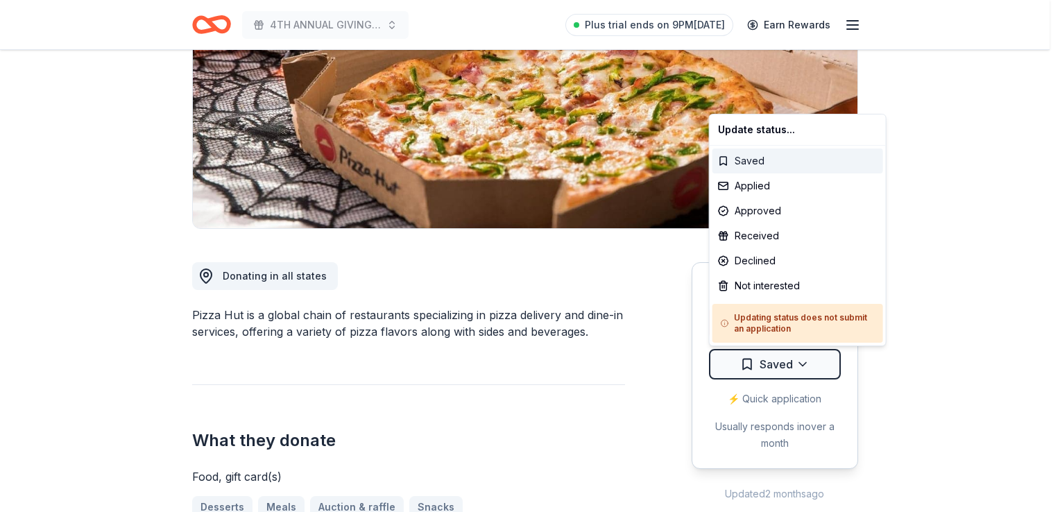
click at [737, 160] on div "Saved" at bounding box center [797, 160] width 171 height 25
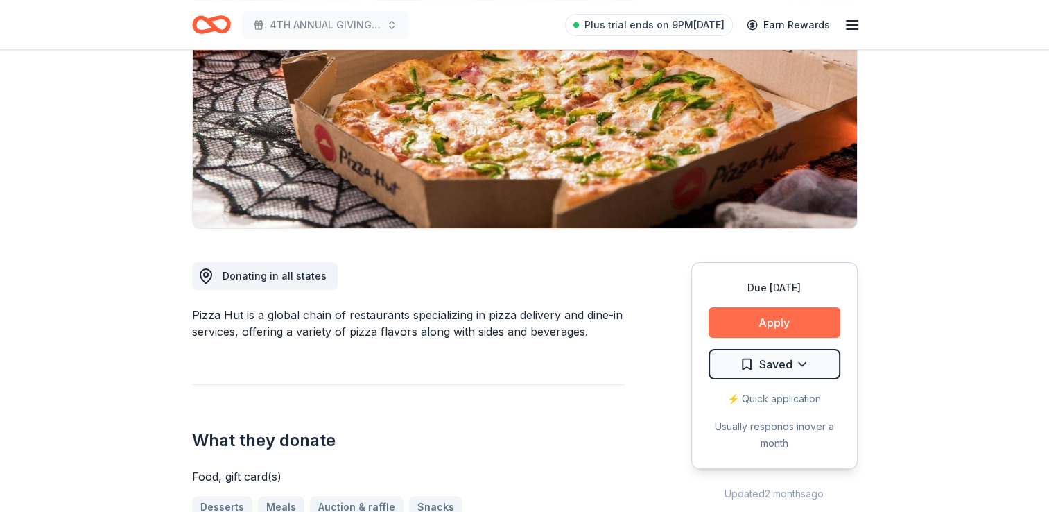
click at [756, 314] on button "Apply" at bounding box center [775, 322] width 132 height 31
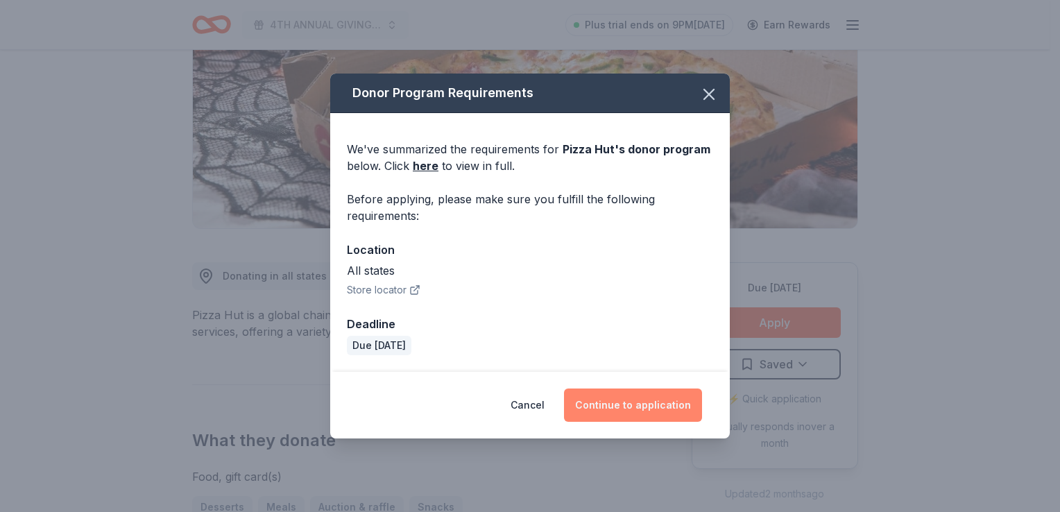
click at [632, 397] on button "Continue to application" at bounding box center [633, 404] width 138 height 33
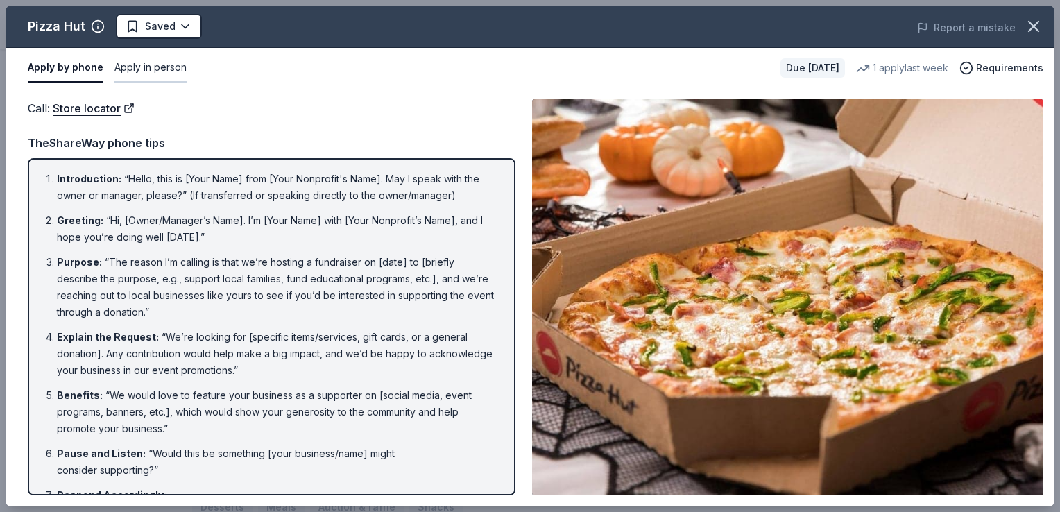
click at [136, 70] on button "Apply in person" at bounding box center [150, 67] width 72 height 29
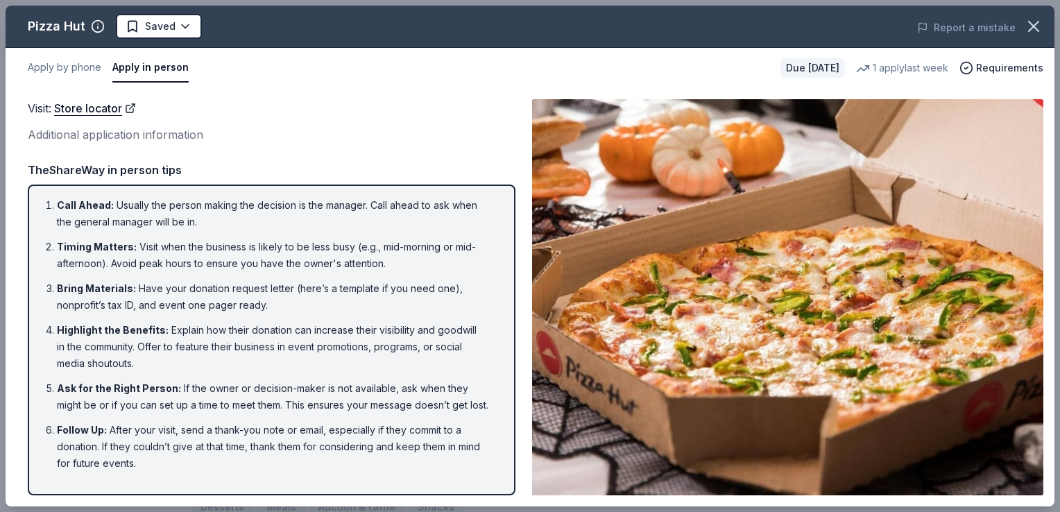
click at [152, 155] on div "Visit : Store locator Additional application information TheShareWay in person …" at bounding box center [272, 297] width 488 height 396
